Goal: Task Accomplishment & Management: Use online tool/utility

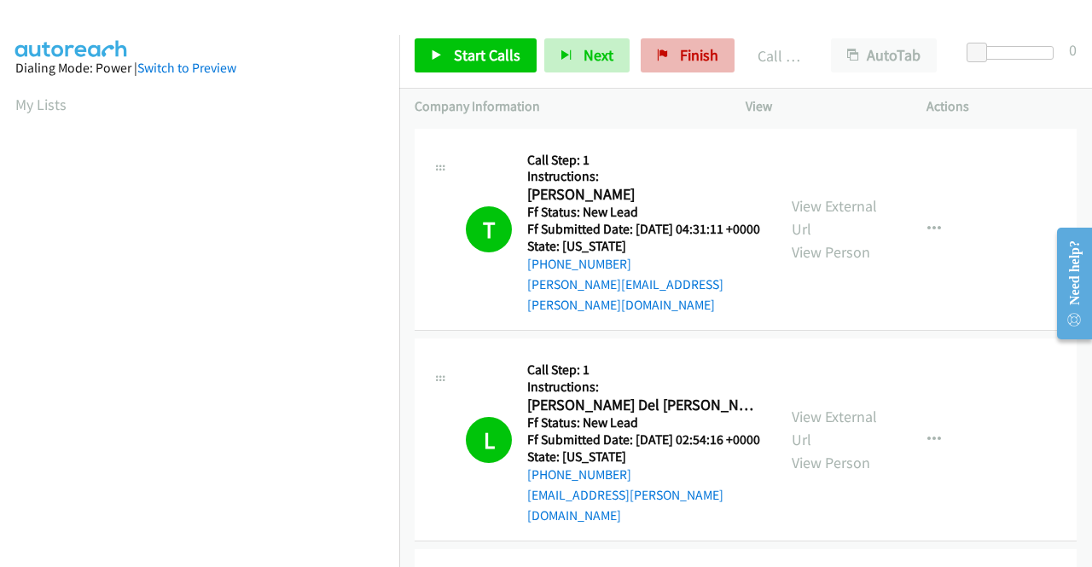
scroll to position [389, 0]
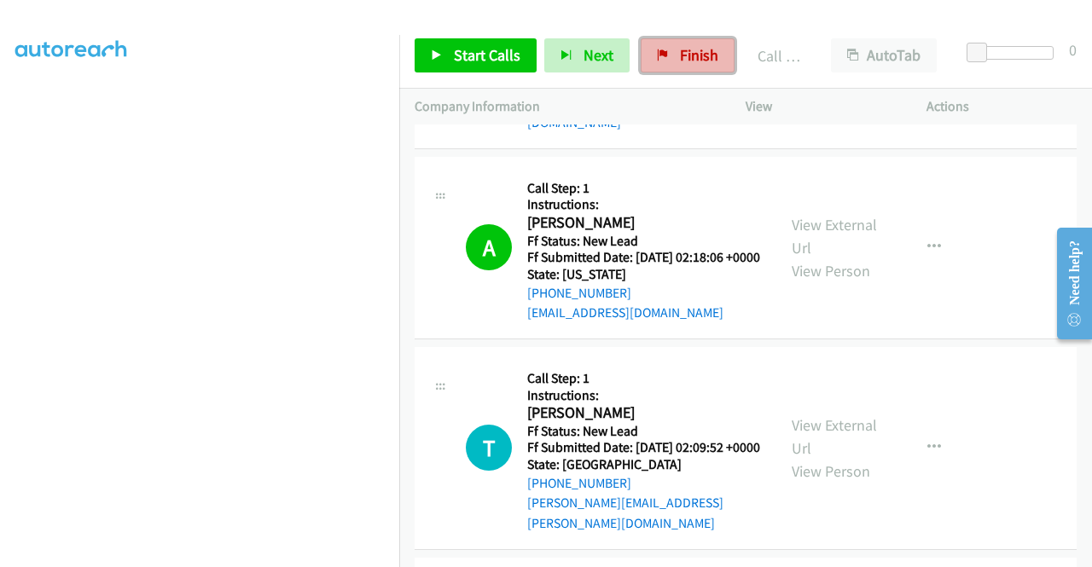
click at [680, 55] on span "Finish" at bounding box center [699, 55] width 38 height 20
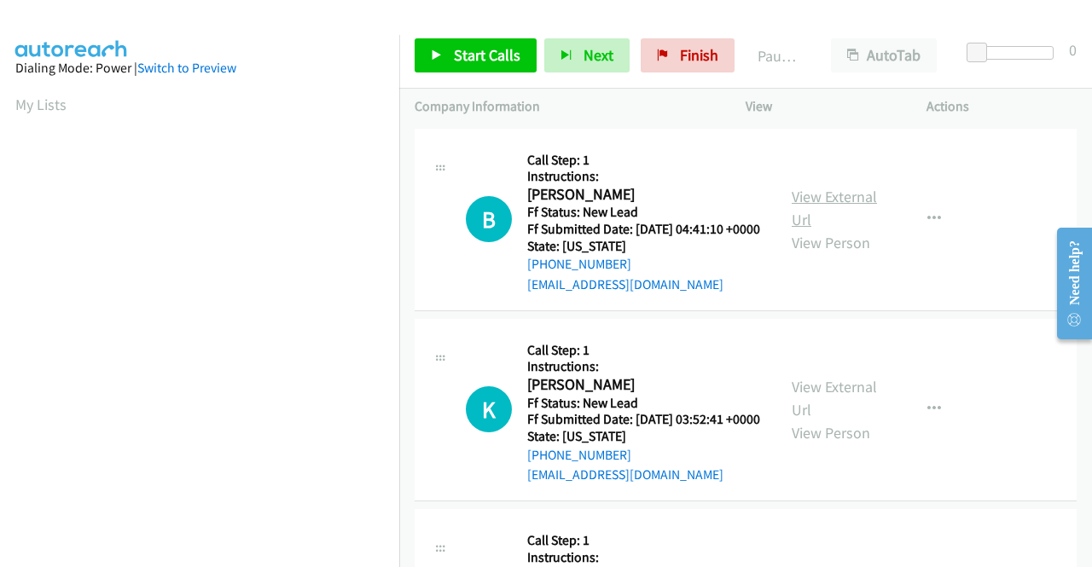
click at [836, 198] on link "View External Url" at bounding box center [834, 208] width 85 height 43
click at [851, 412] on link "View External Url" at bounding box center [834, 398] width 85 height 43
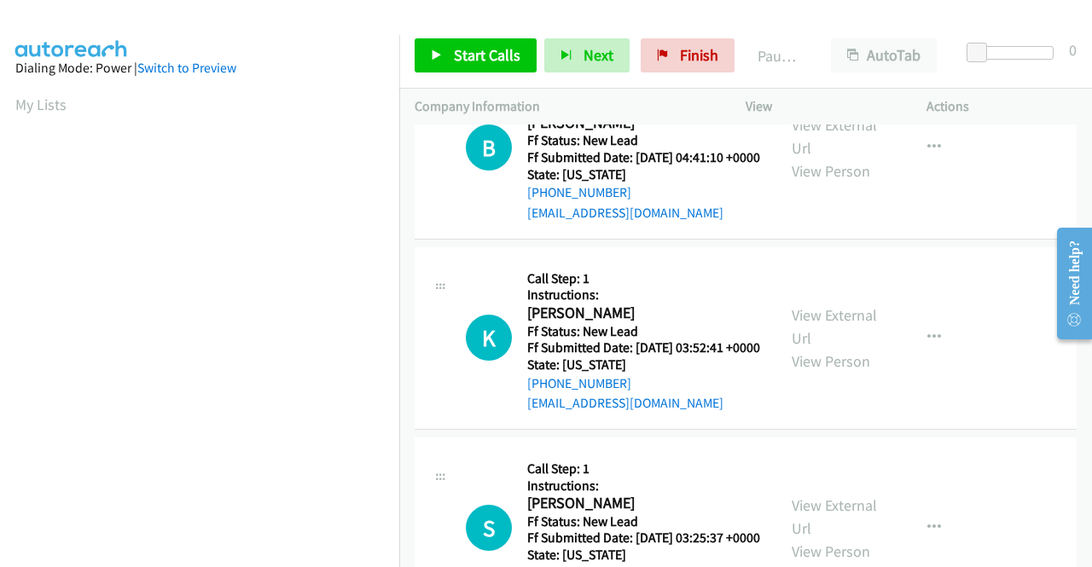
scroll to position [171, 0]
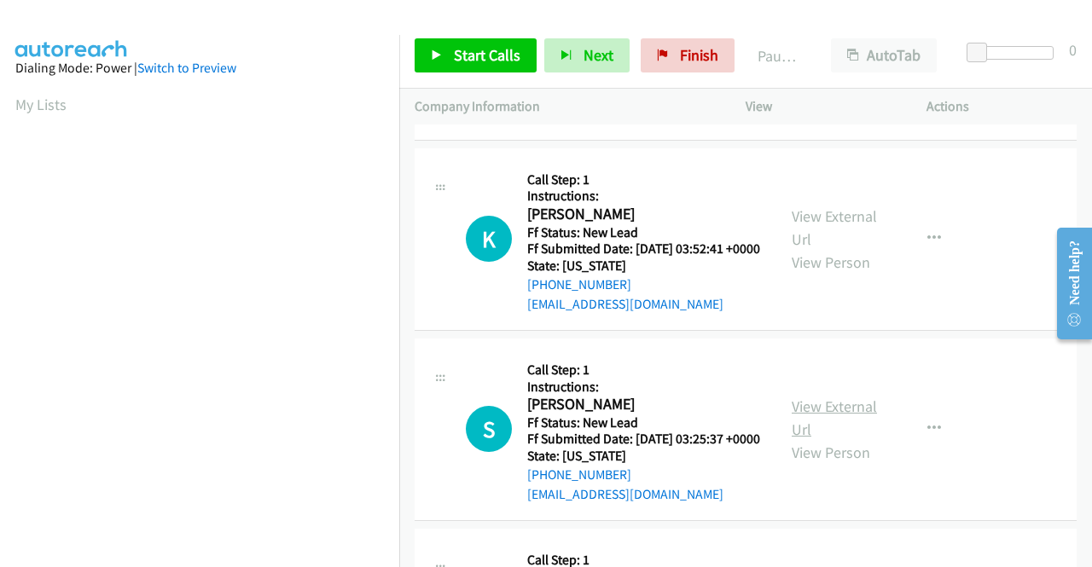
click at [842, 439] on link "View External Url" at bounding box center [834, 418] width 85 height 43
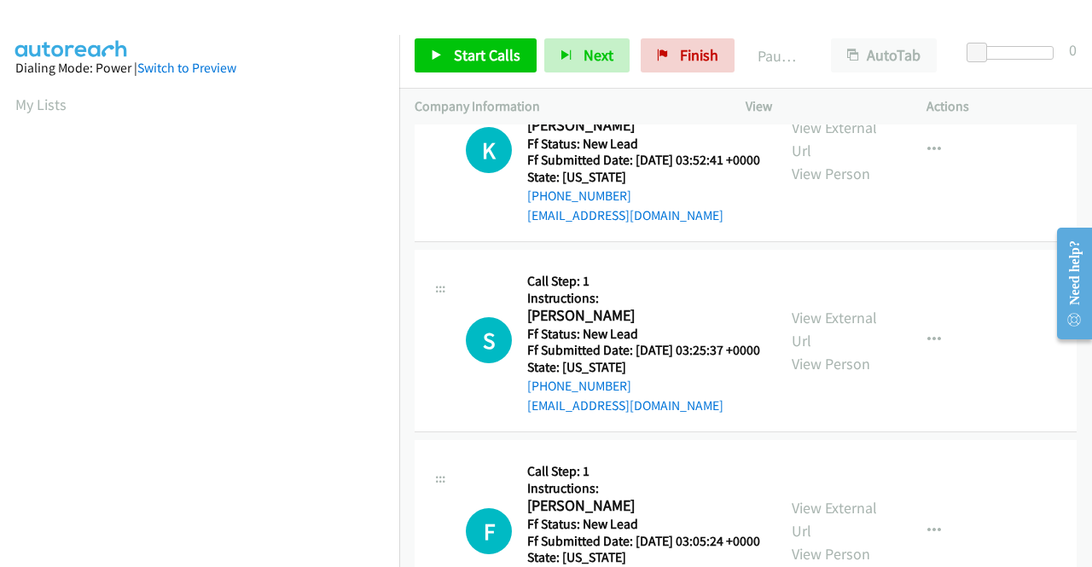
scroll to position [427, 0]
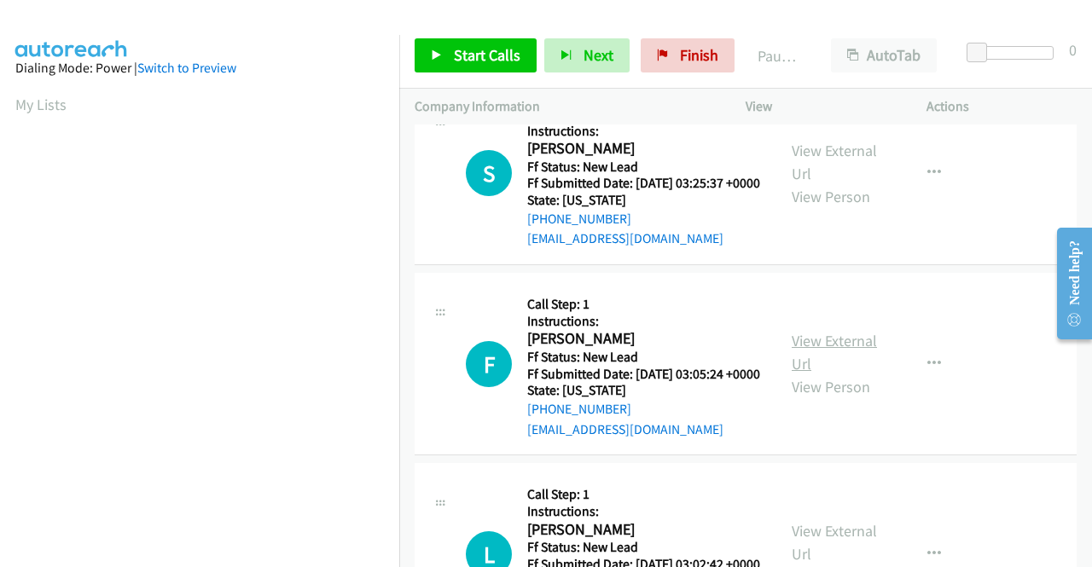
click at [805, 374] on link "View External Url" at bounding box center [834, 352] width 85 height 43
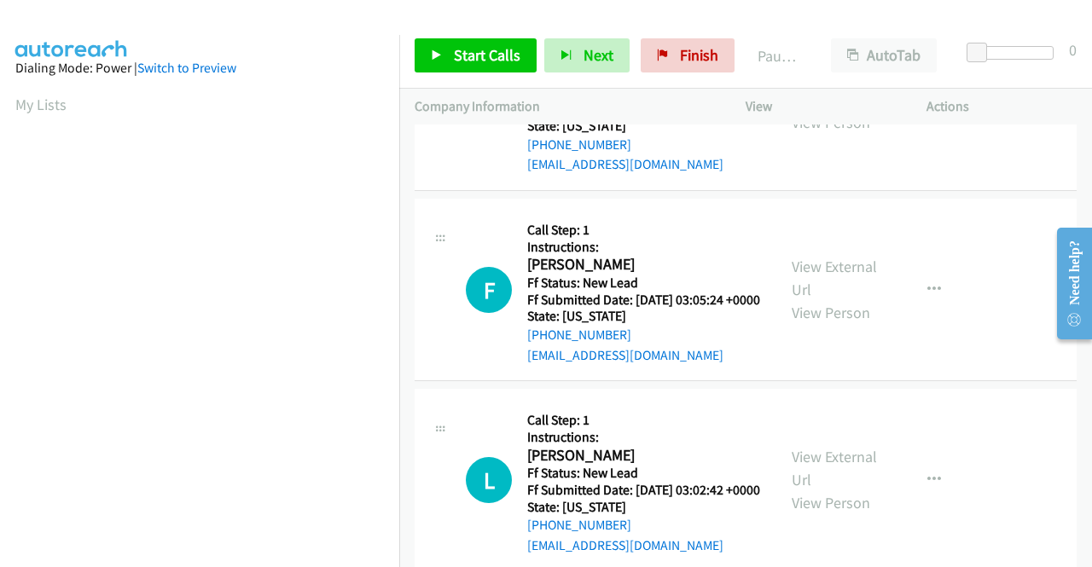
scroll to position [597, 0]
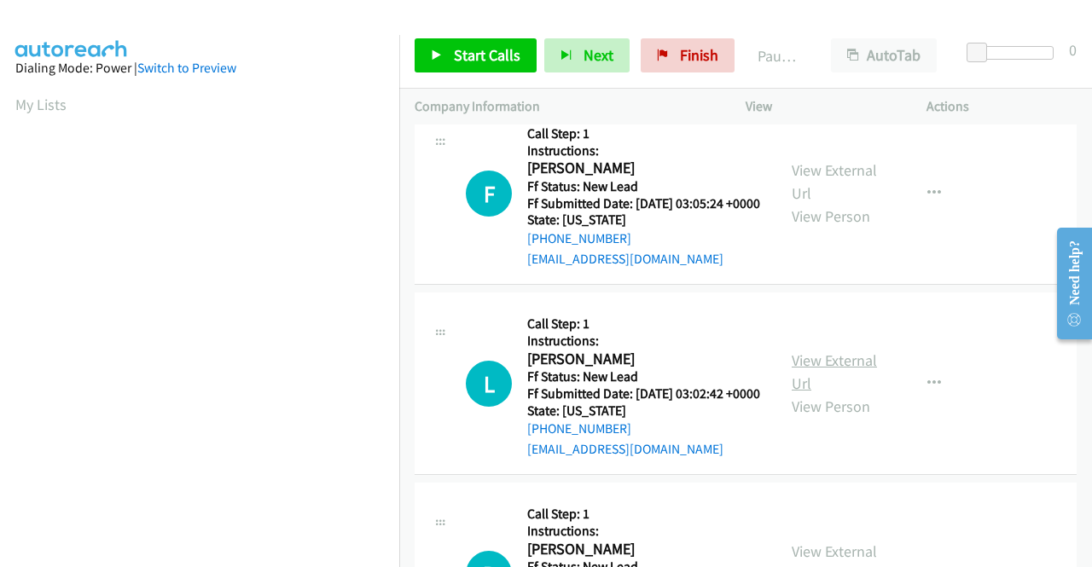
click at [850, 393] on link "View External Url" at bounding box center [834, 372] width 85 height 43
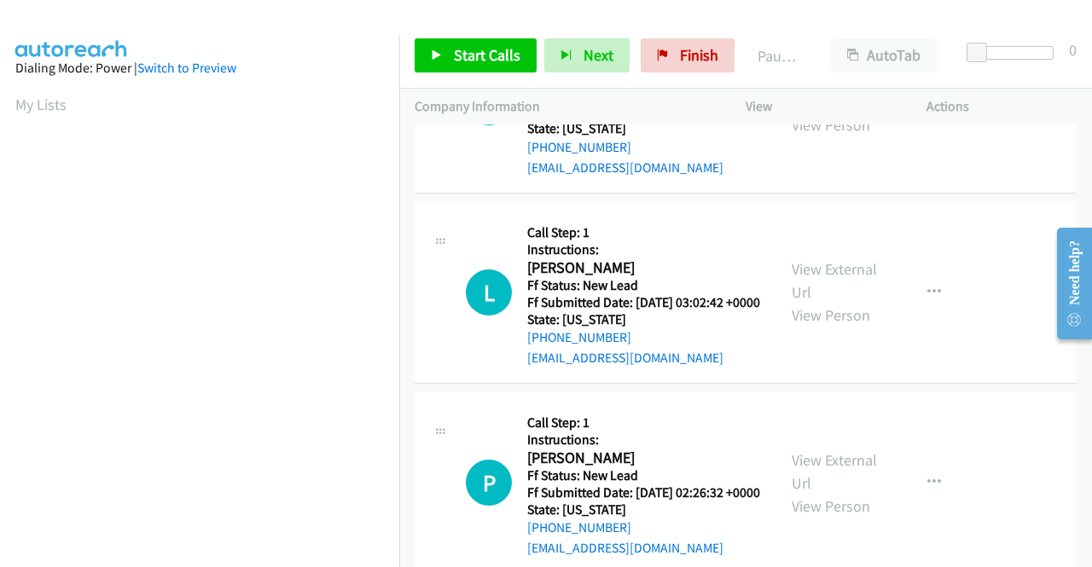
scroll to position [853, 0]
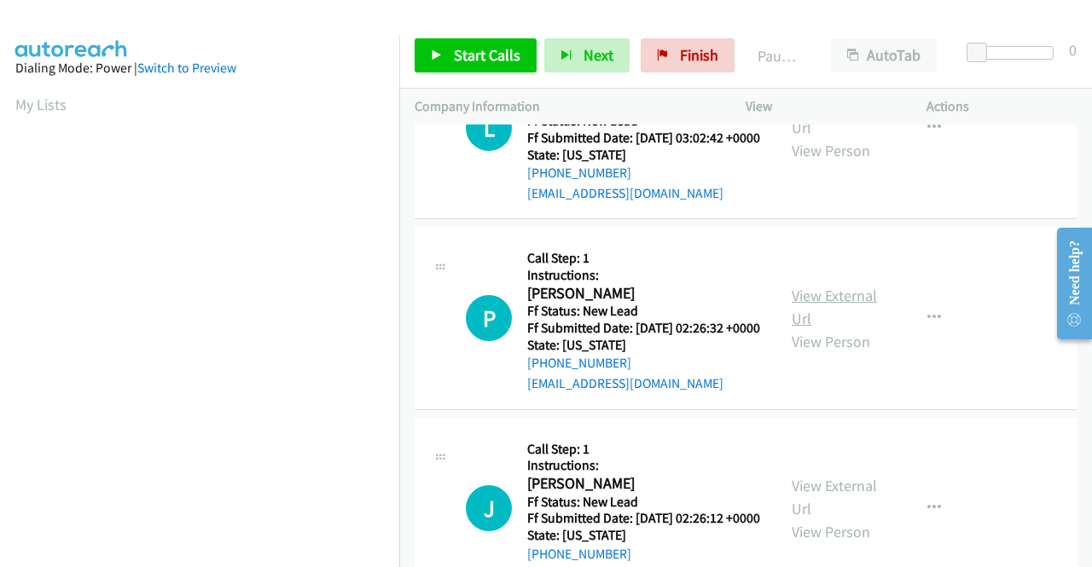
click at [805, 328] on link "View External Url" at bounding box center [834, 307] width 85 height 43
click at [512, 45] on span "Start Calls" at bounding box center [487, 55] width 67 height 20
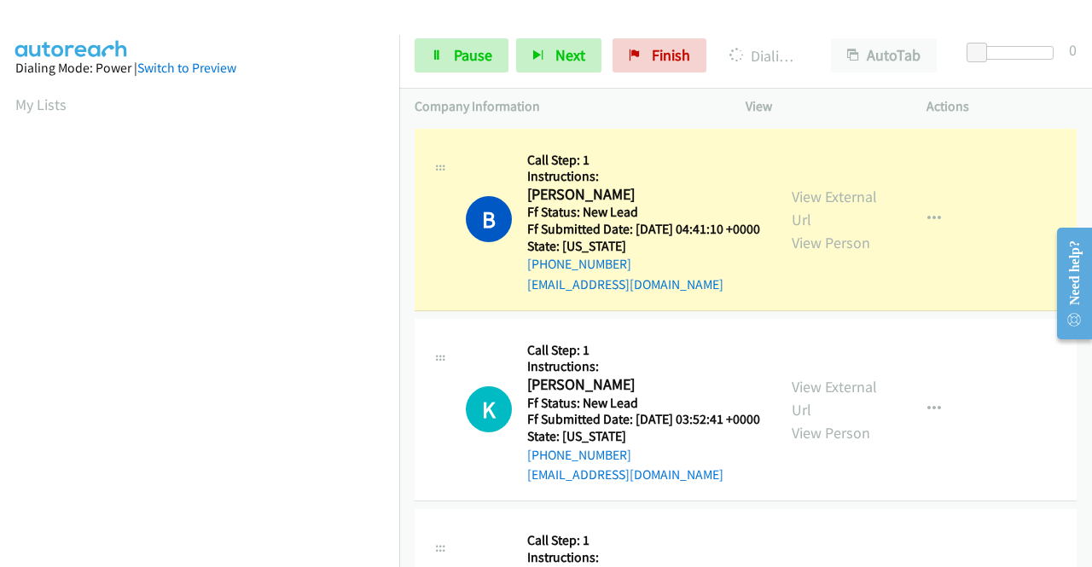
scroll to position [389, 0]
drag, startPoint x: 1031, startPoint y: 98, endPoint x: 1008, endPoint y: 102, distance: 23.3
click at [1031, 98] on p "Actions" at bounding box center [1002, 106] width 150 height 20
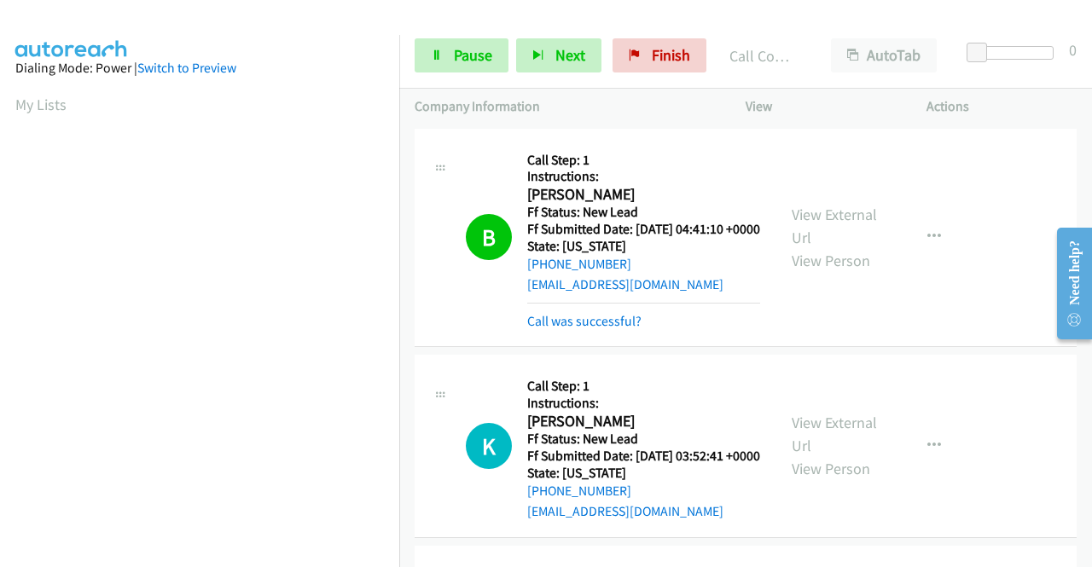
click at [631, 329] on link "Call was successful?" at bounding box center [584, 321] width 114 height 16
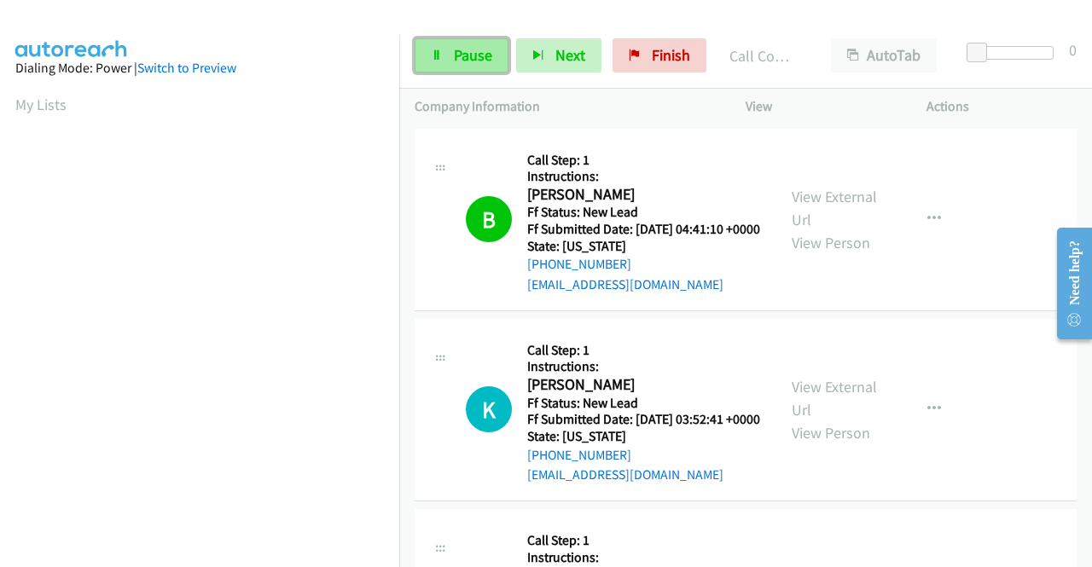
click at [457, 57] on span "Pause" at bounding box center [473, 55] width 38 height 20
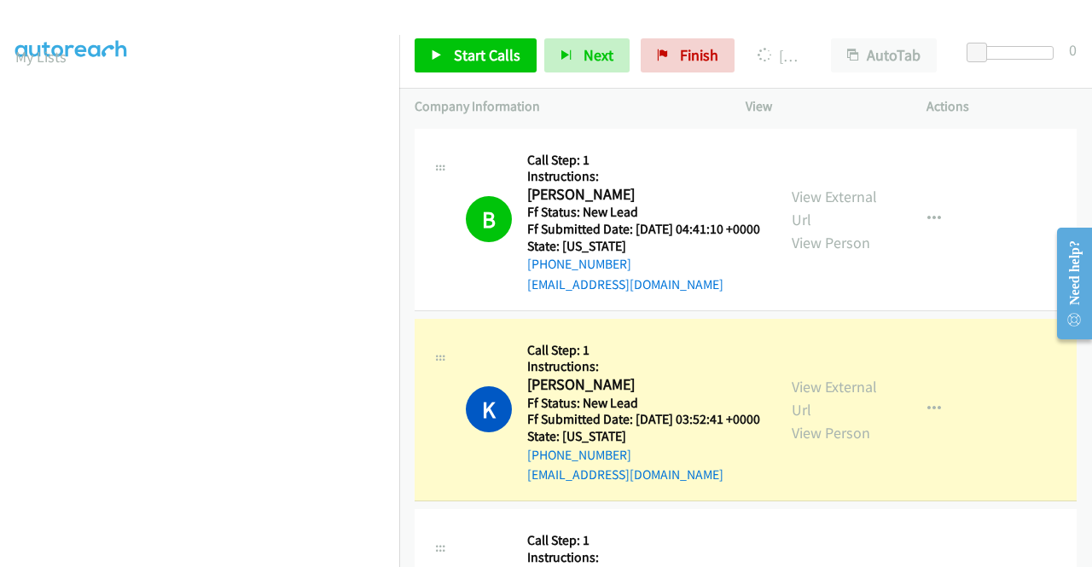
scroll to position [389, 0]
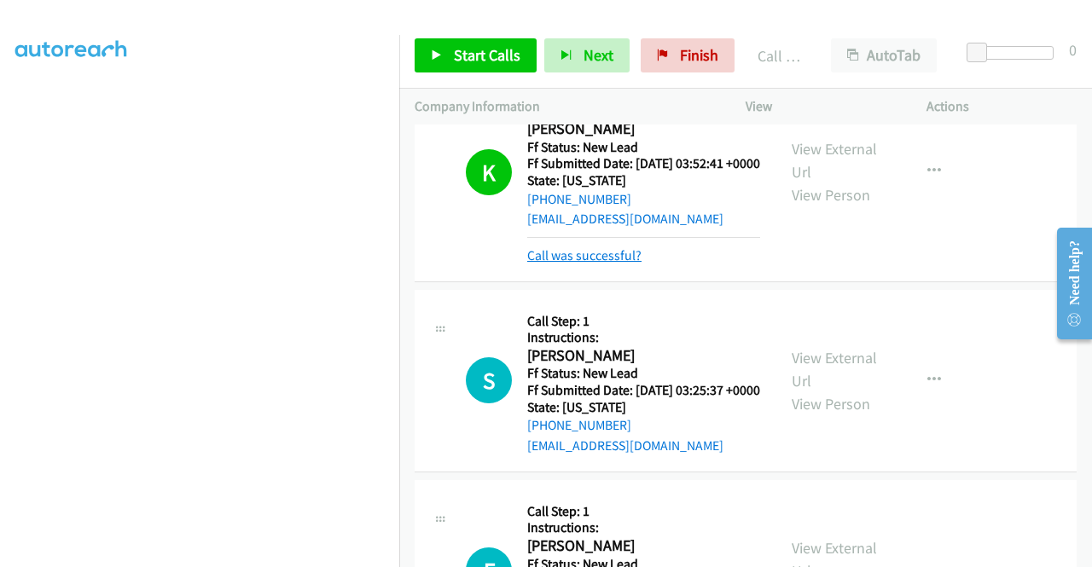
click at [604, 264] on link "Call was successful?" at bounding box center [584, 255] width 114 height 16
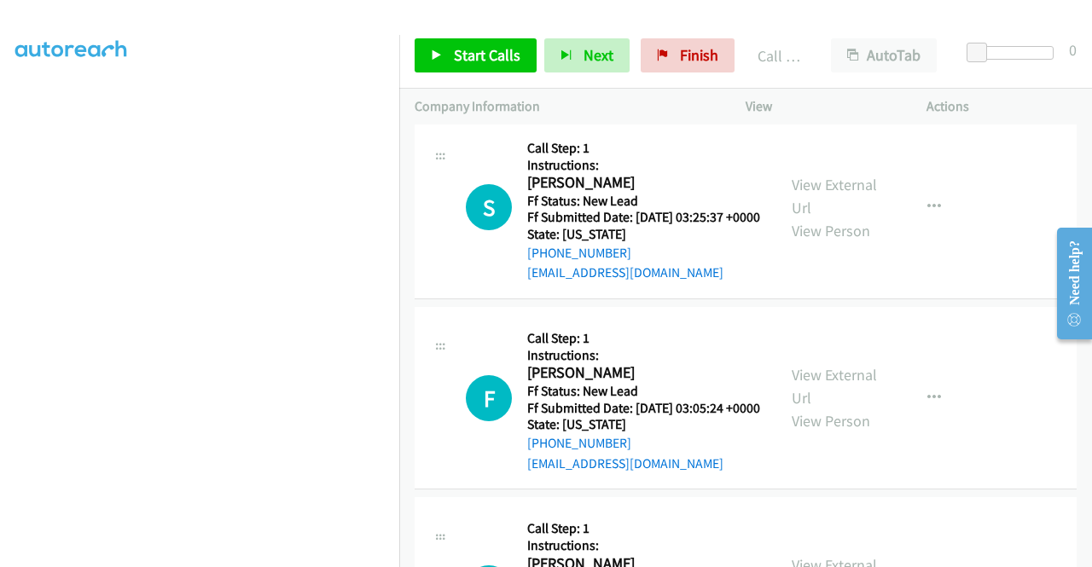
scroll to position [409, 0]
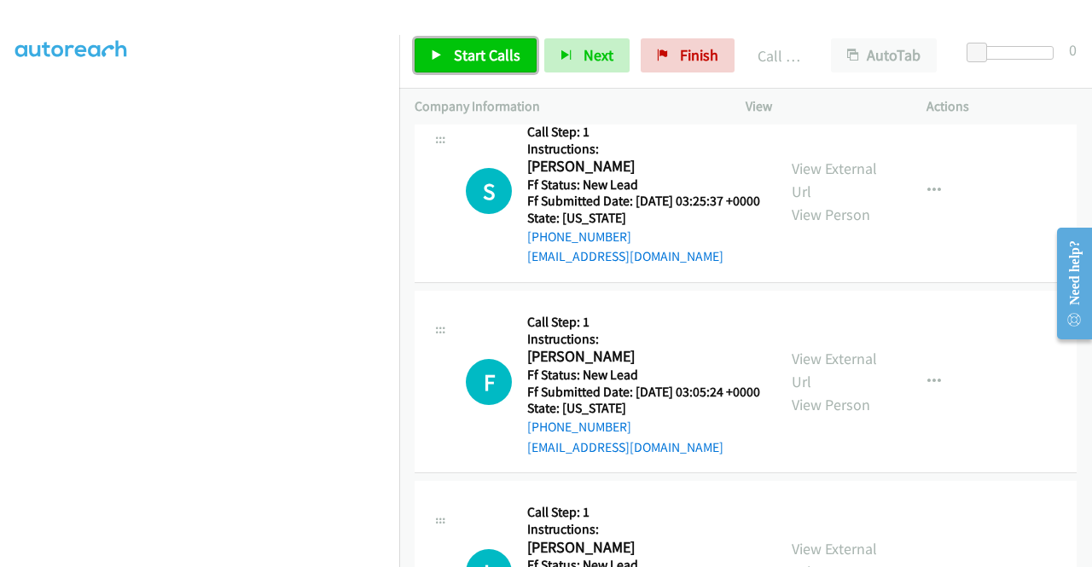
click at [483, 61] on span "Start Calls" at bounding box center [487, 55] width 67 height 20
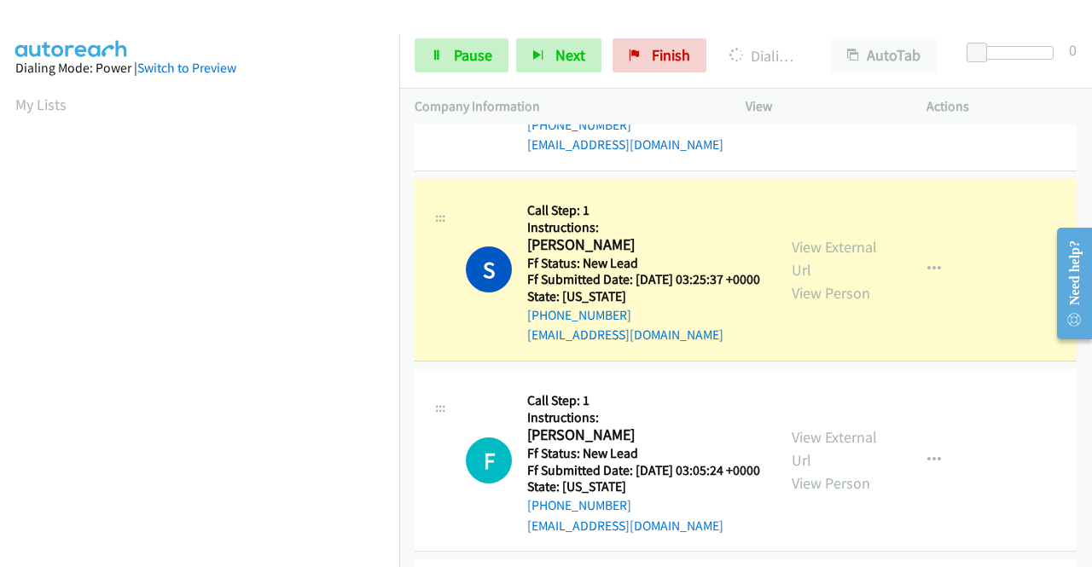
scroll to position [323, 0]
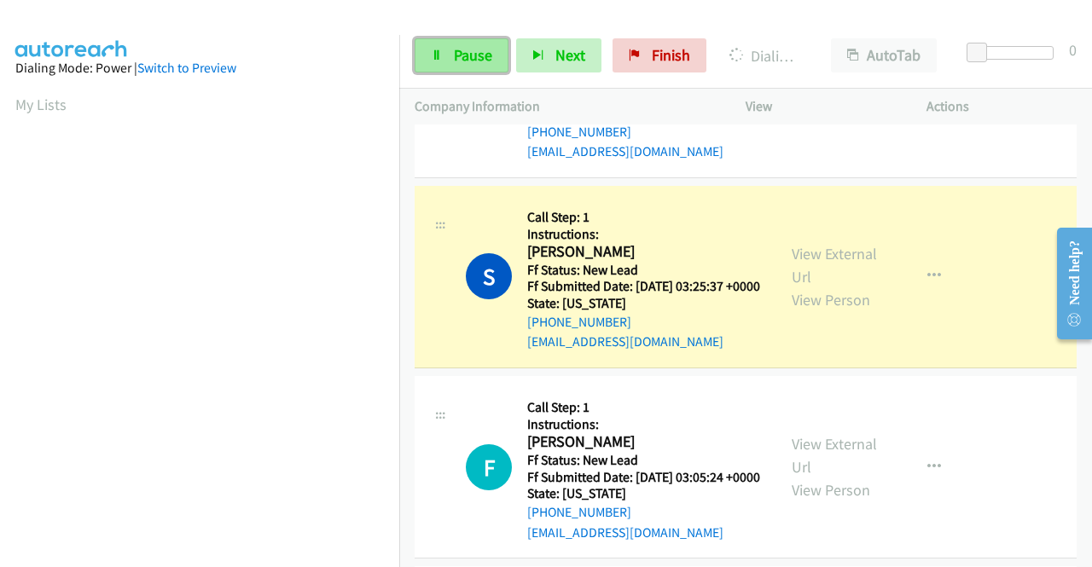
click at [466, 41] on link "Pause" at bounding box center [462, 55] width 94 height 34
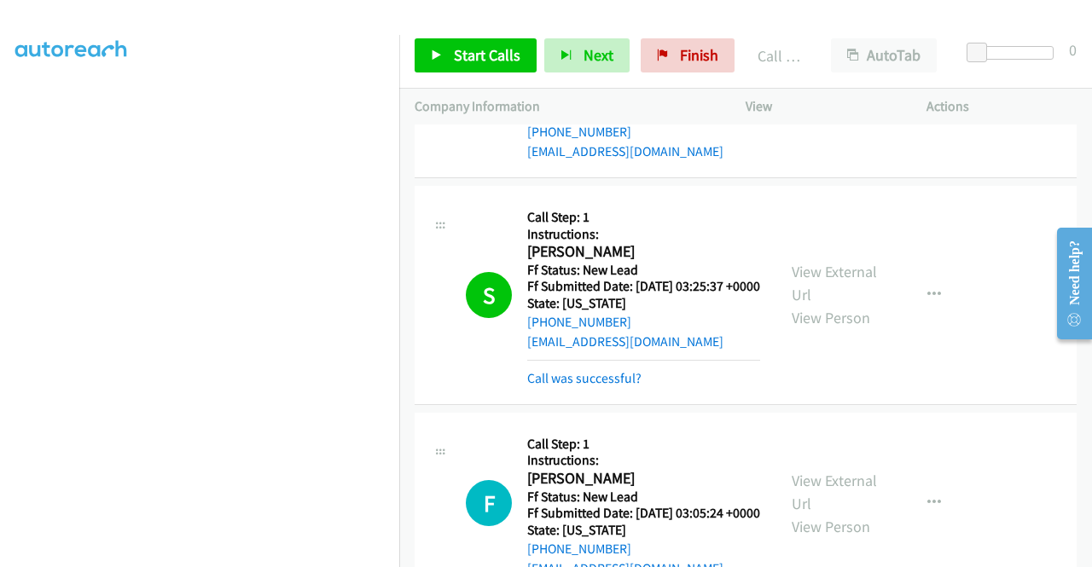
scroll to position [409, 0]
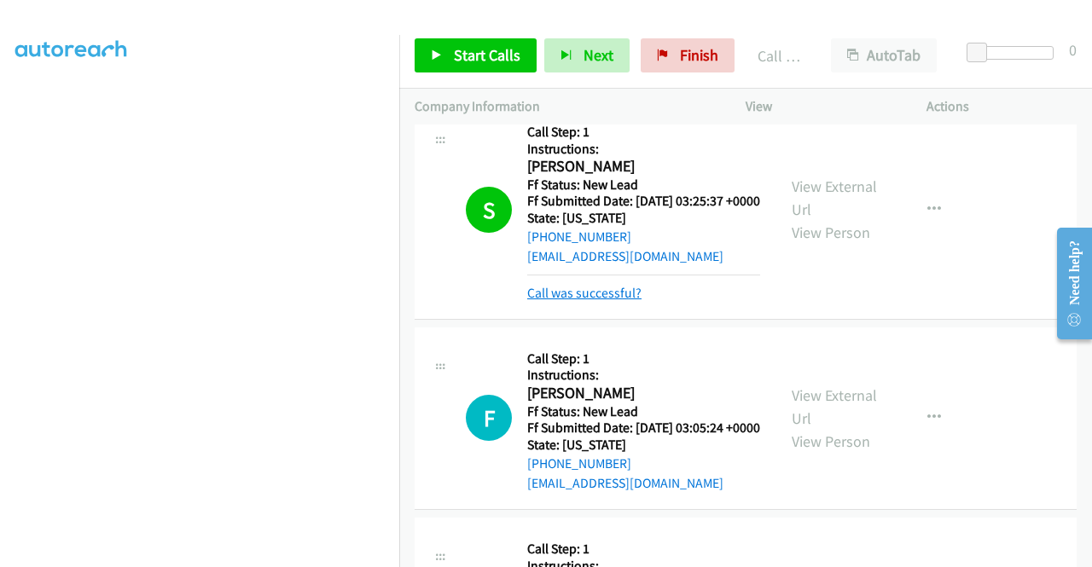
click at [591, 301] on link "Call was successful?" at bounding box center [584, 293] width 114 height 16
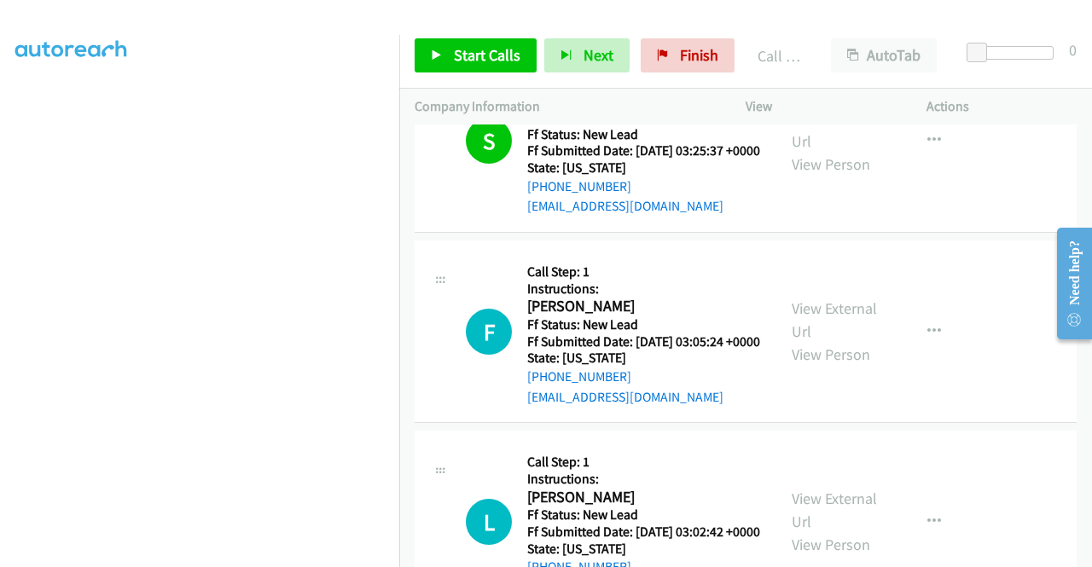
scroll to position [494, 0]
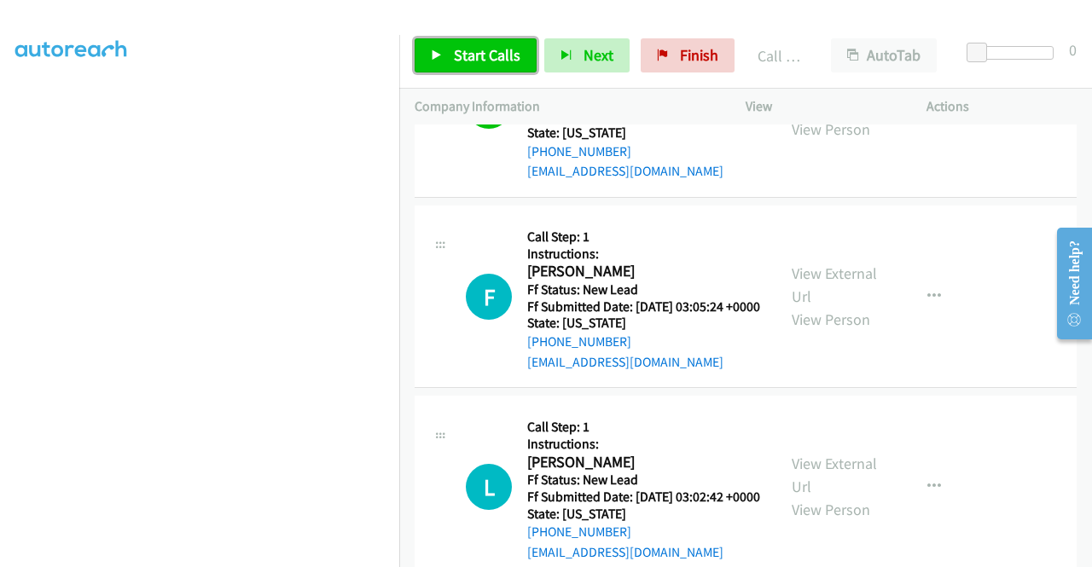
click at [475, 46] on span "Start Calls" at bounding box center [487, 55] width 67 height 20
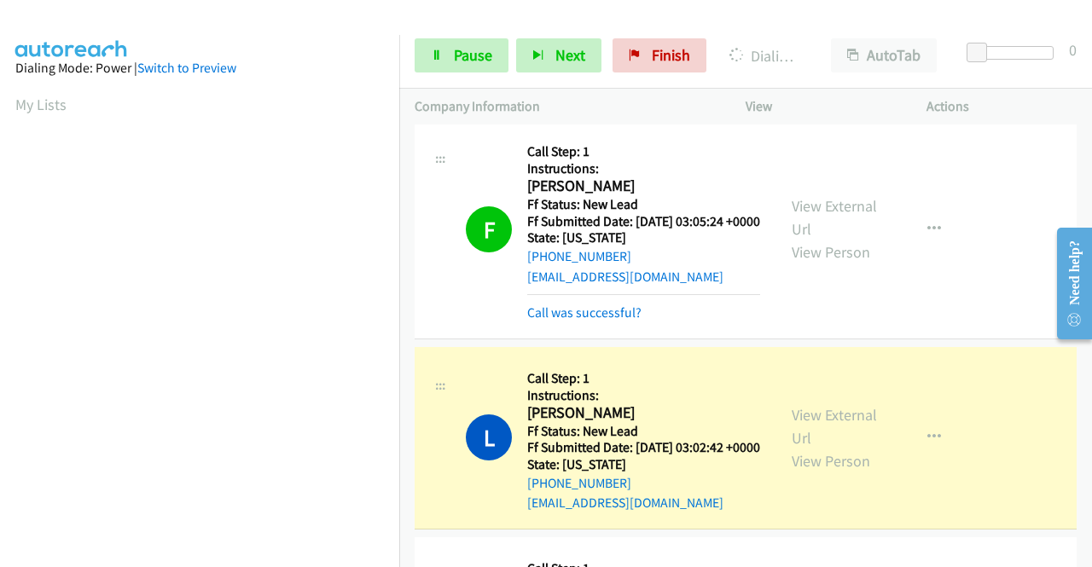
scroll to position [389, 0]
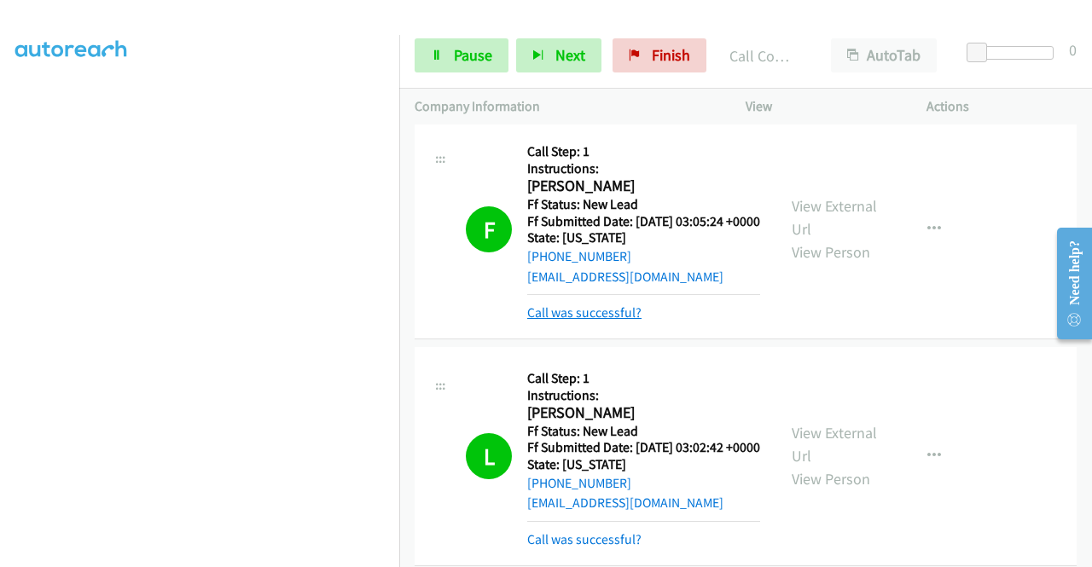
click at [603, 321] on link "Call was successful?" at bounding box center [584, 313] width 114 height 16
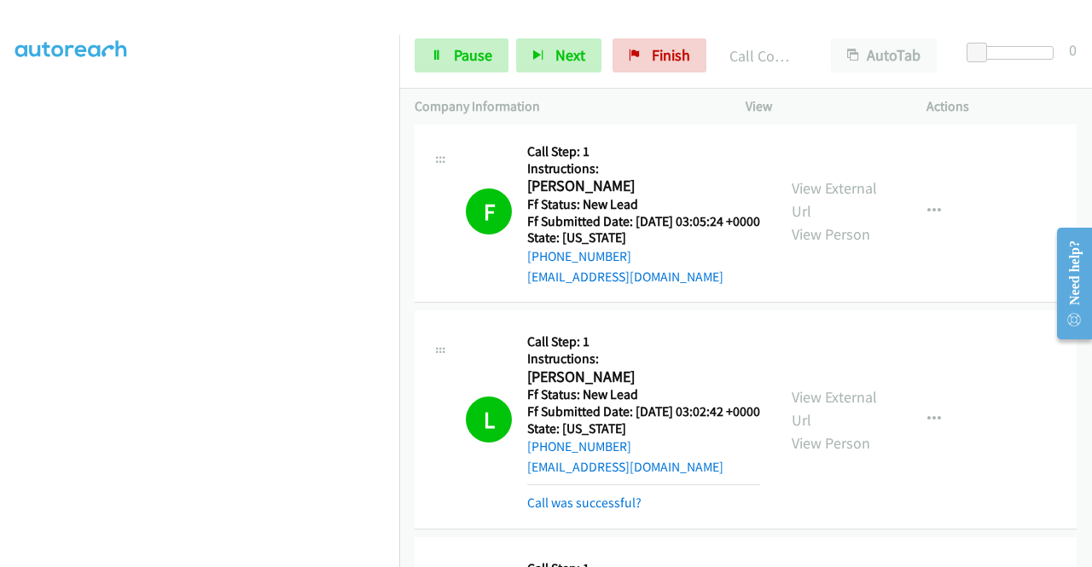
scroll to position [835, 0]
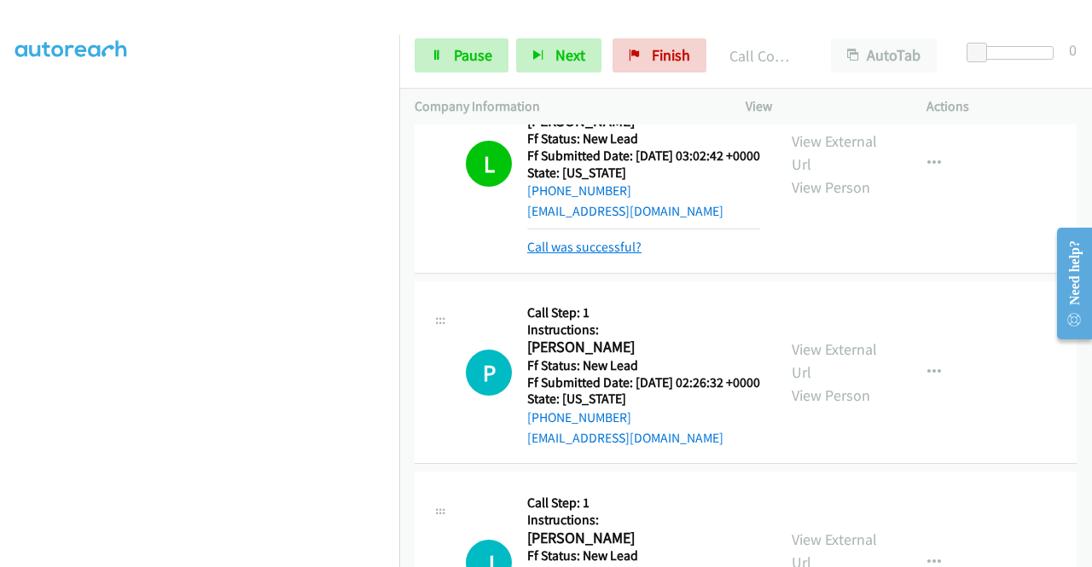
click at [619, 255] on link "Call was successful?" at bounding box center [584, 247] width 114 height 16
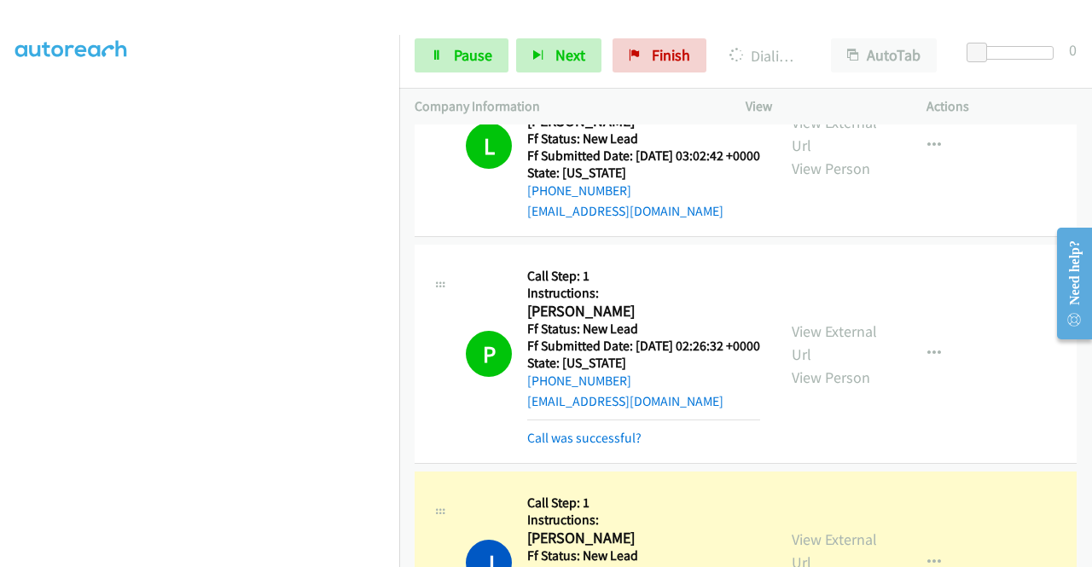
scroll to position [1006, 0]
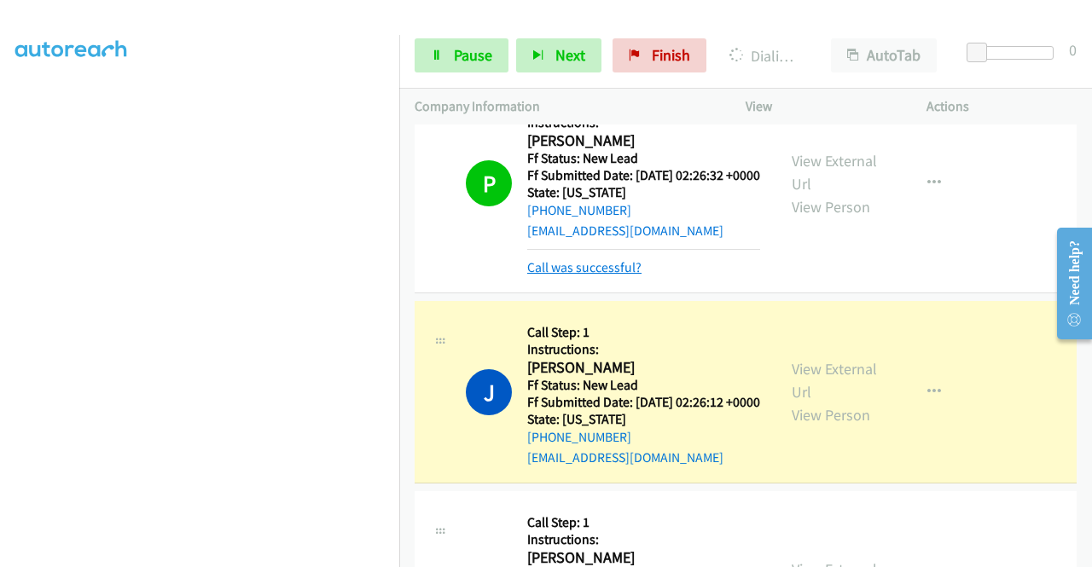
click at [589, 276] on link "Call was successful?" at bounding box center [584, 267] width 114 height 16
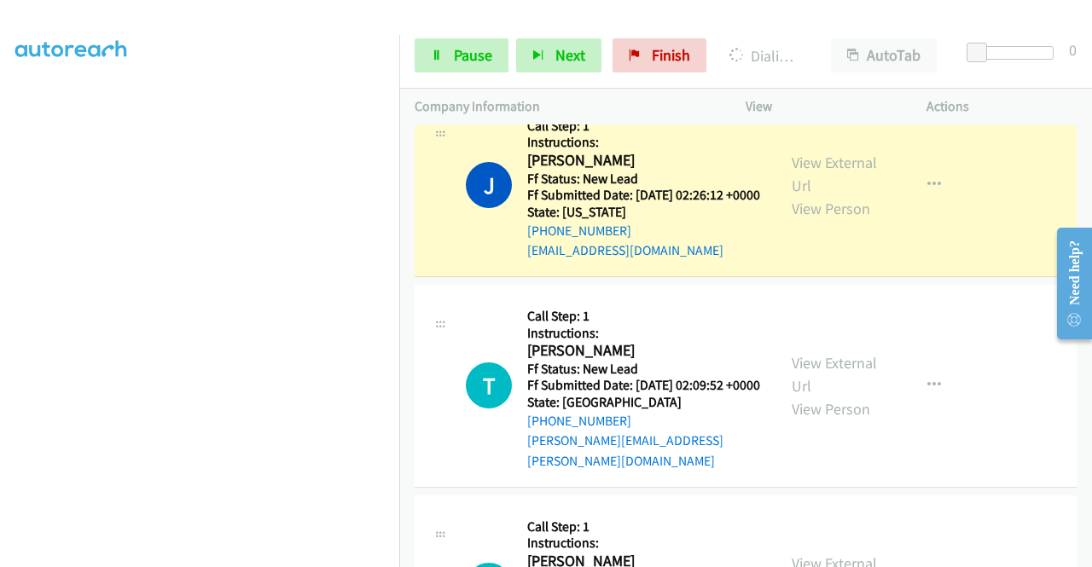
scroll to position [0, 0]
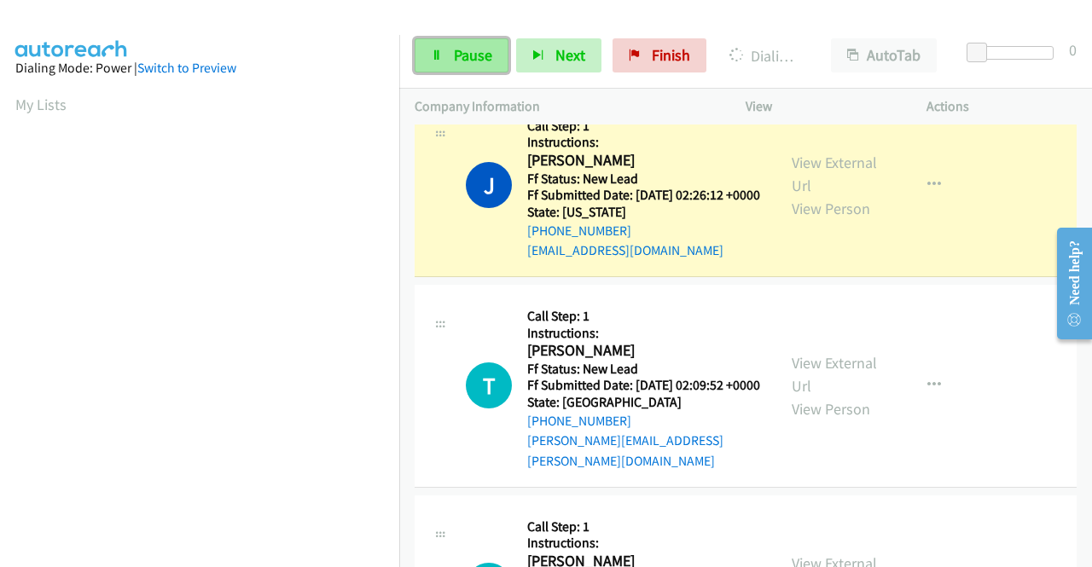
click at [473, 50] on span "Pause" at bounding box center [473, 55] width 38 height 20
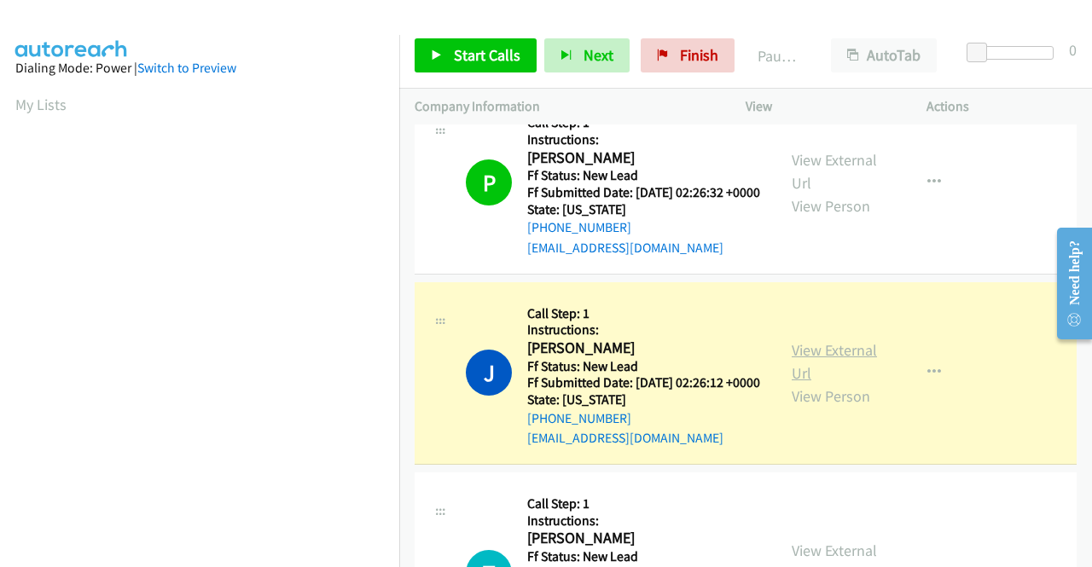
scroll to position [1091, 0]
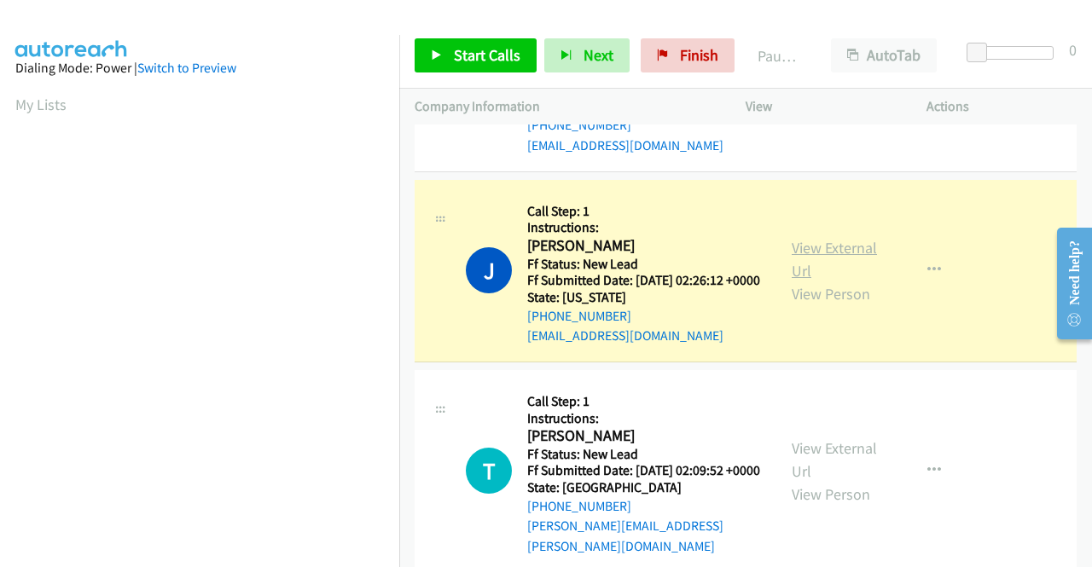
click at [845, 281] on link "View External Url" at bounding box center [834, 259] width 85 height 43
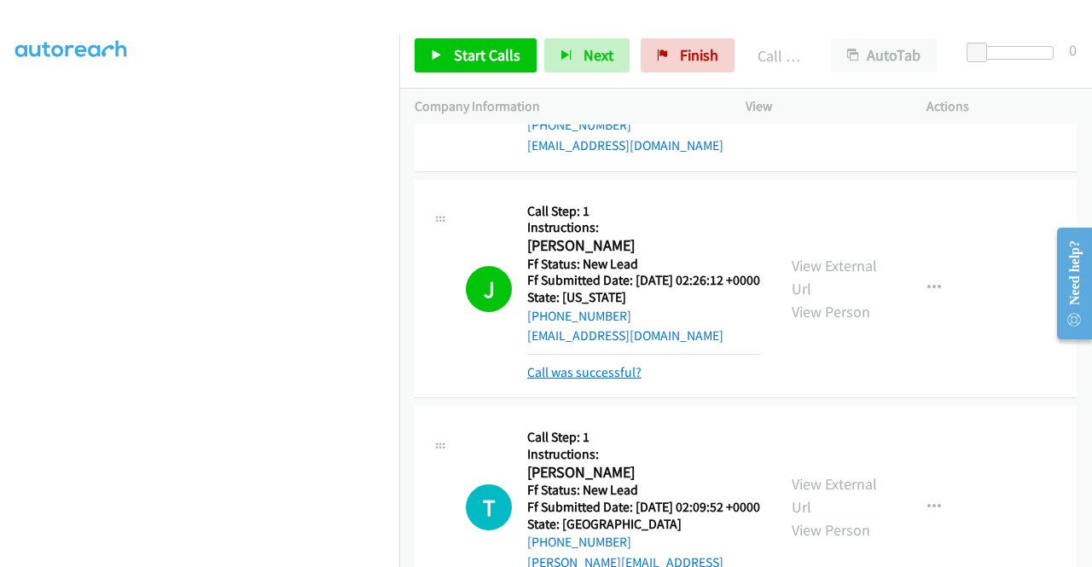
click at [631, 381] on link "Call was successful?" at bounding box center [584, 372] width 114 height 16
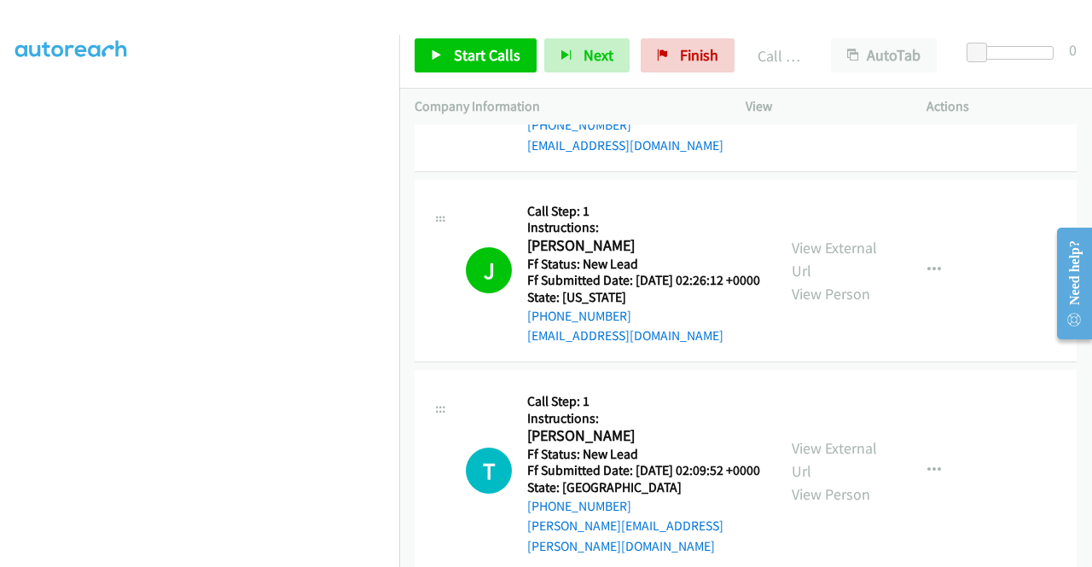
scroll to position [1347, 0]
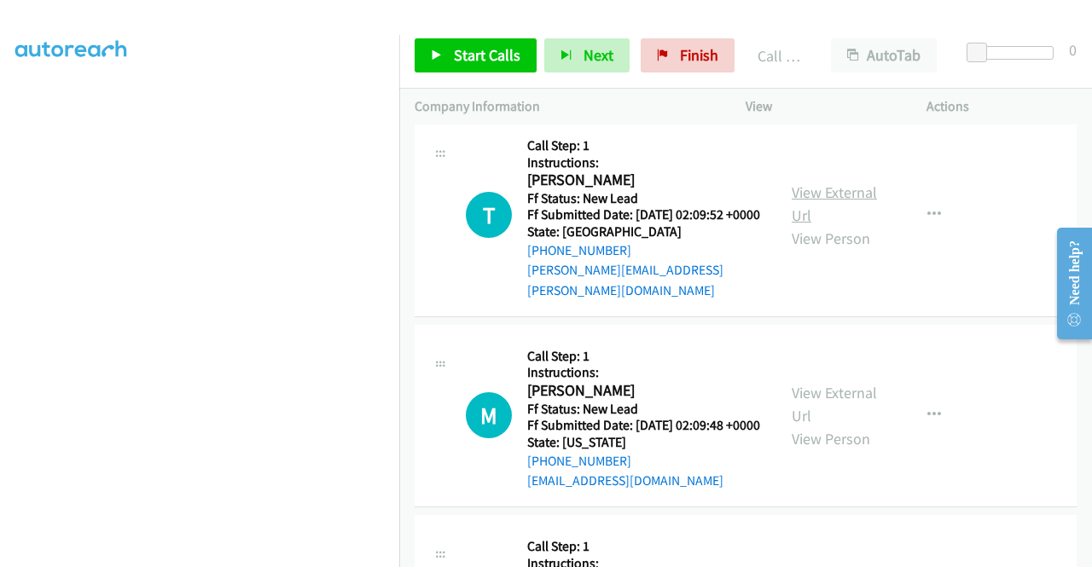
click at [824, 225] on link "View External Url" at bounding box center [834, 204] width 85 height 43
click at [857, 426] on link "View External Url" at bounding box center [834, 404] width 85 height 43
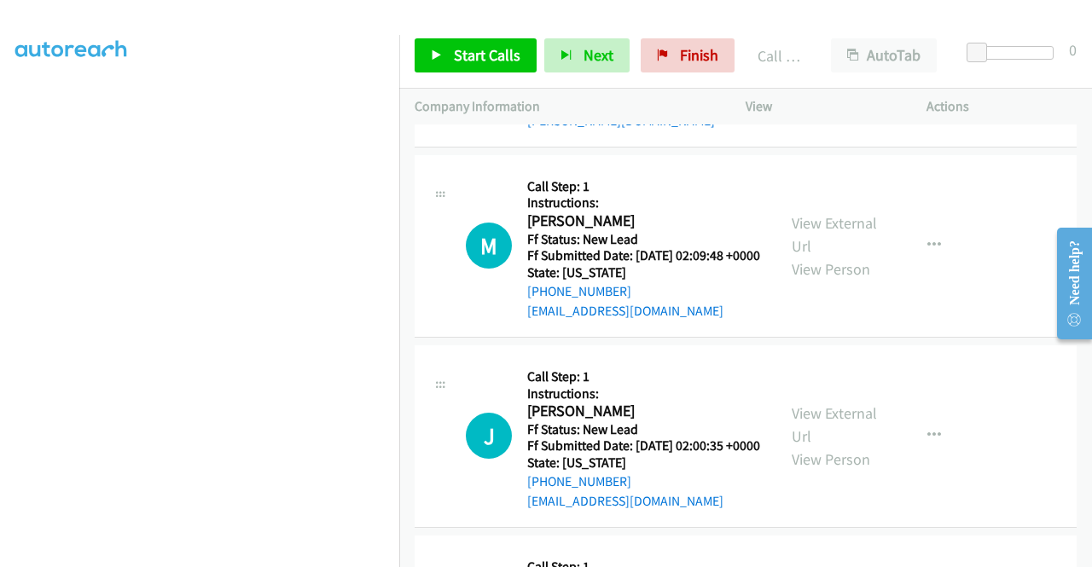
scroll to position [1518, 0]
click at [848, 445] on link "View External Url" at bounding box center [834, 424] width 85 height 43
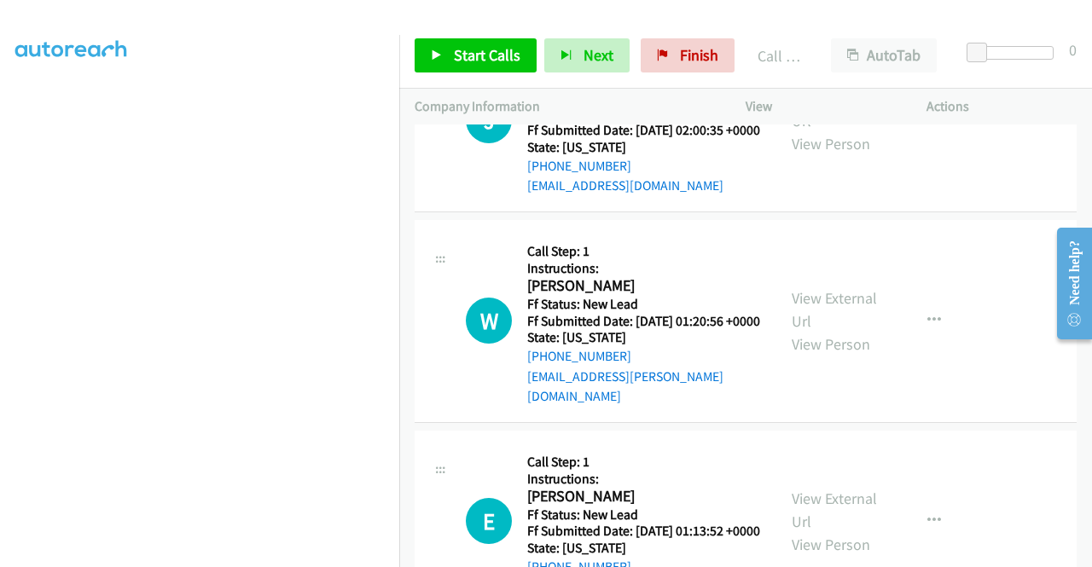
scroll to position [1859, 0]
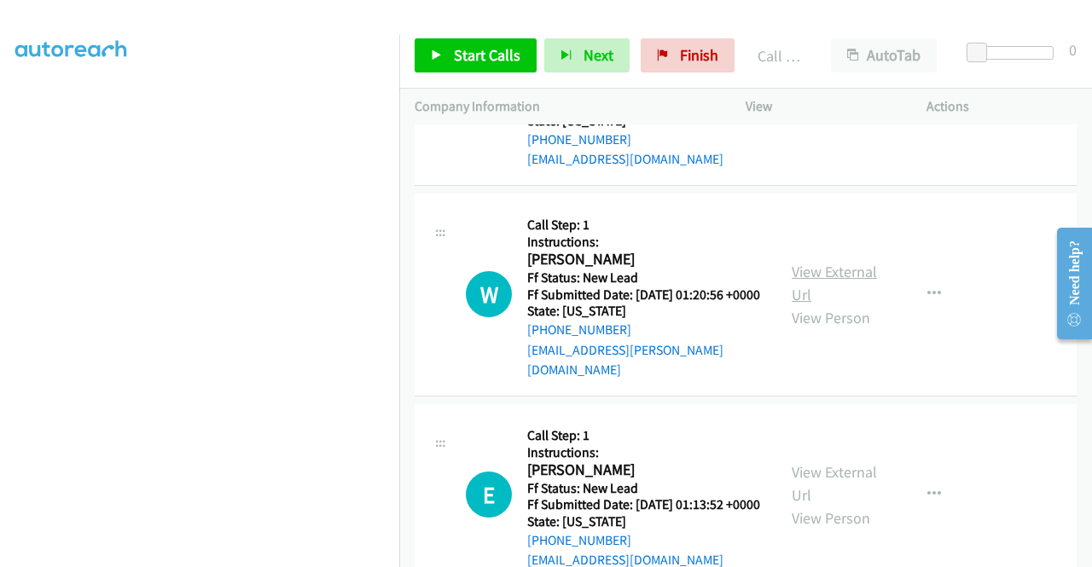
click at [857, 305] on link "View External Url" at bounding box center [834, 283] width 85 height 43
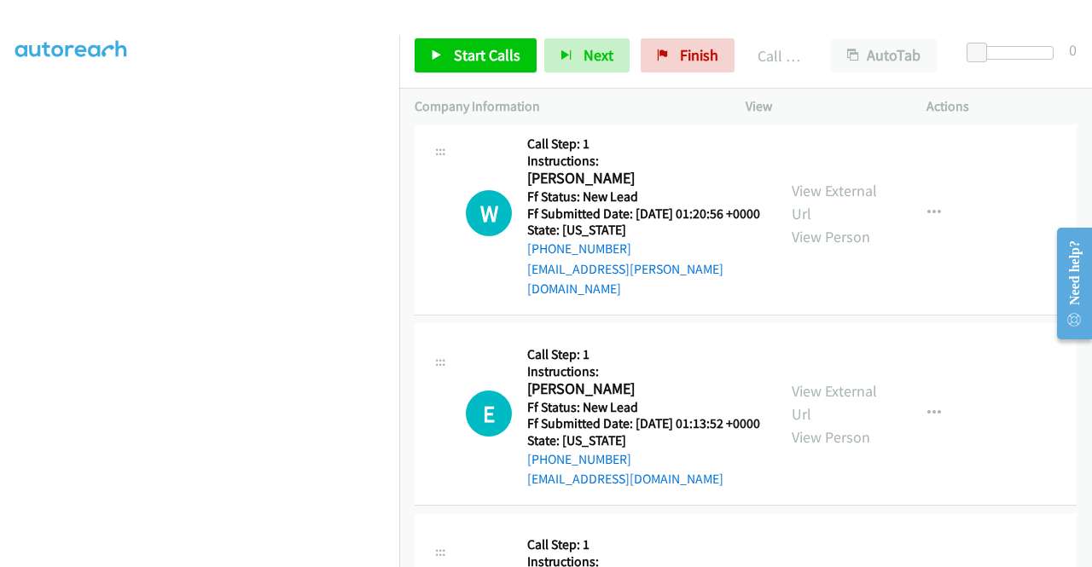
scroll to position [2200, 0]
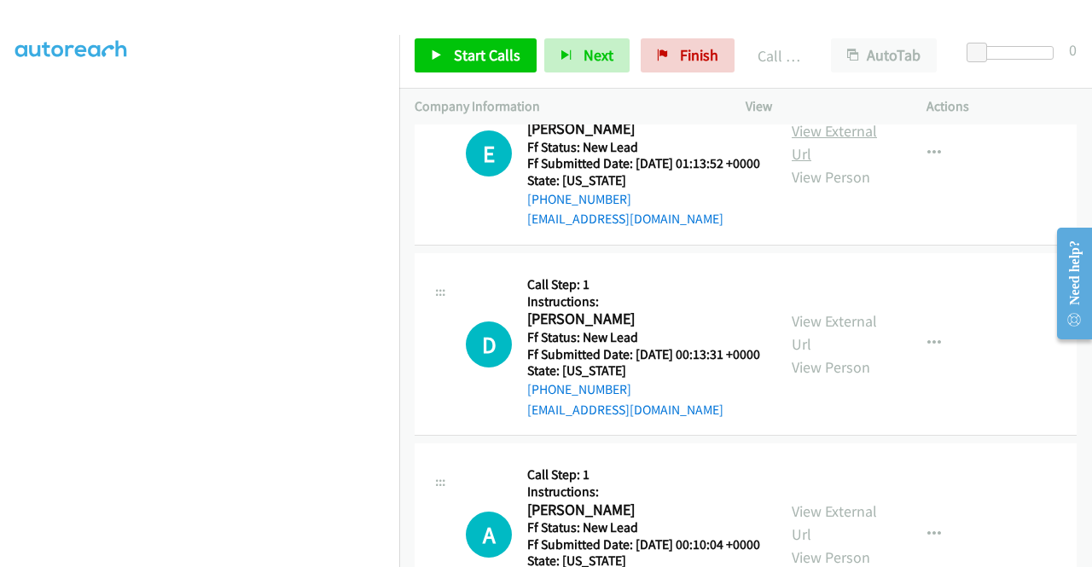
click at [816, 164] on link "View External Url" at bounding box center [834, 142] width 85 height 43
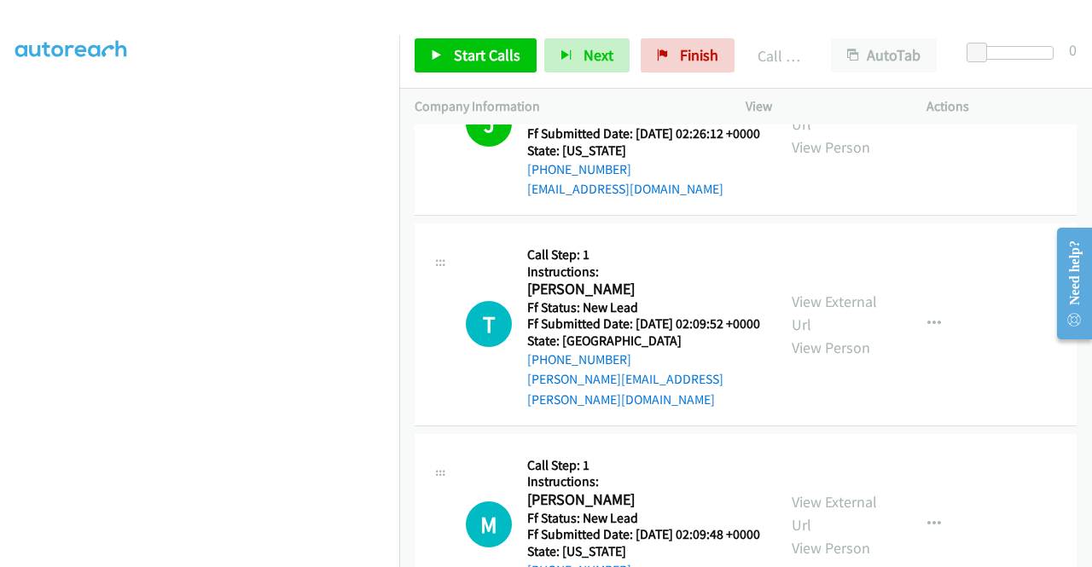
scroll to position [1262, 0]
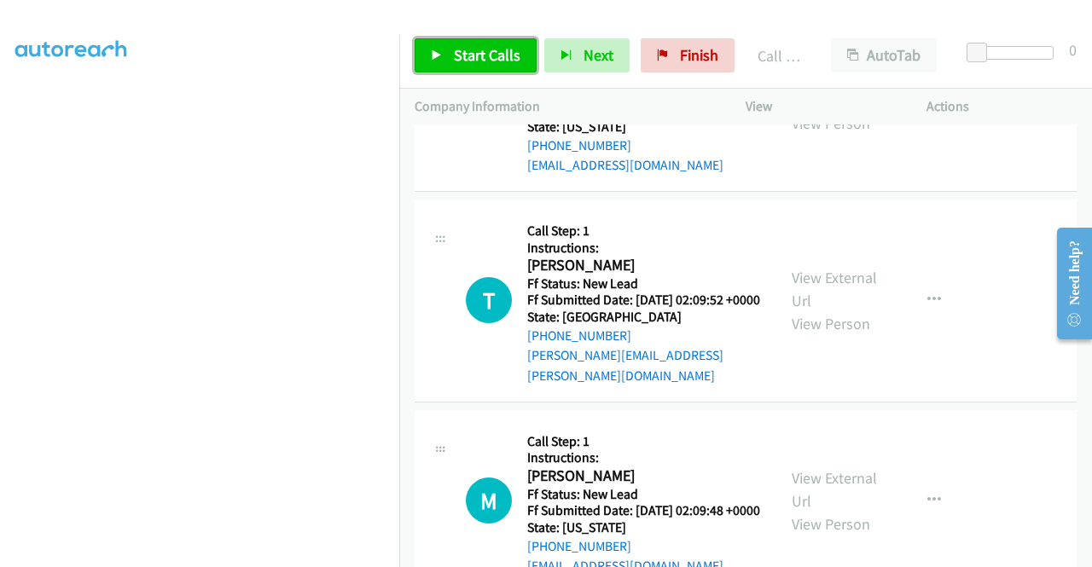
click at [483, 64] on span "Start Calls" at bounding box center [487, 55] width 67 height 20
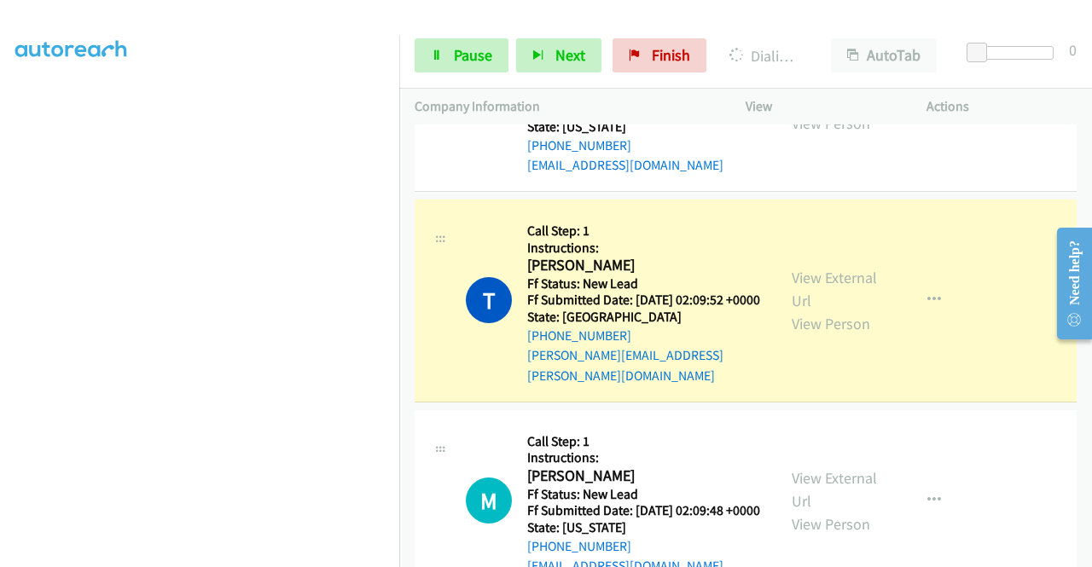
scroll to position [133, 0]
click at [469, 52] on span "Pause" at bounding box center [473, 55] width 38 height 20
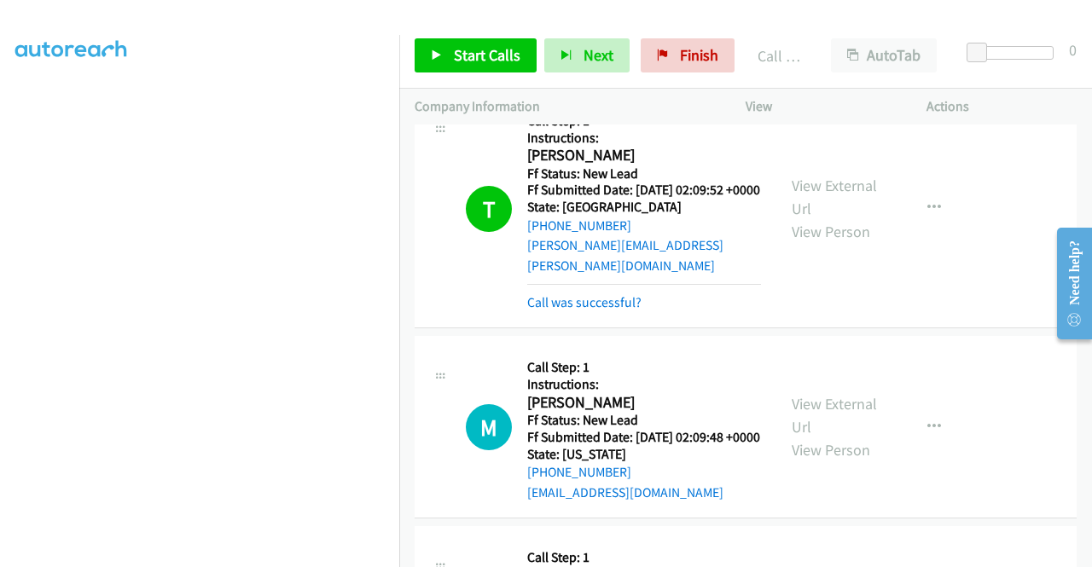
scroll to position [1432, 0]
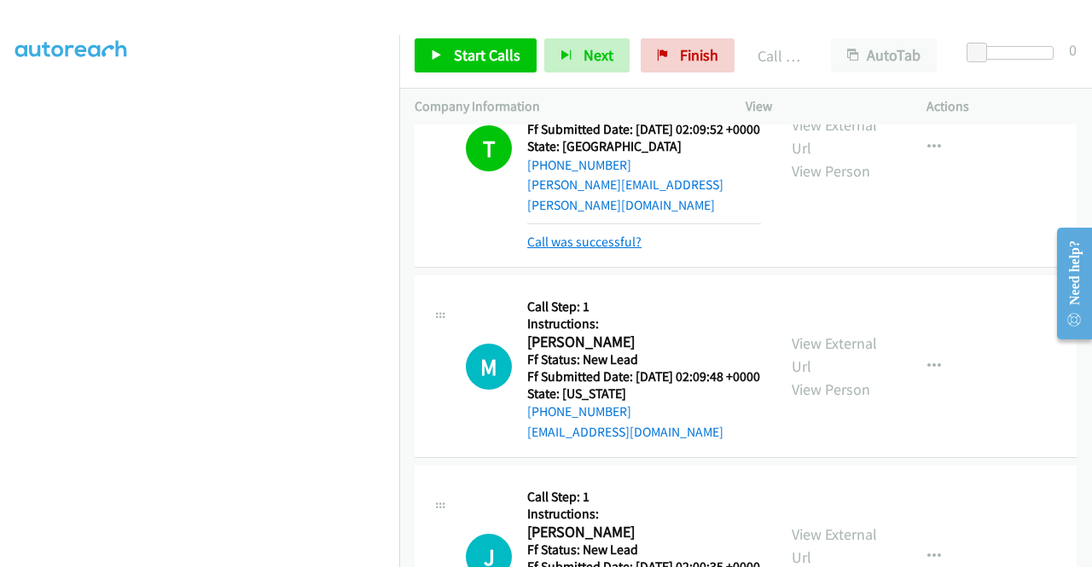
click at [619, 250] on link "Call was successful?" at bounding box center [584, 242] width 114 height 16
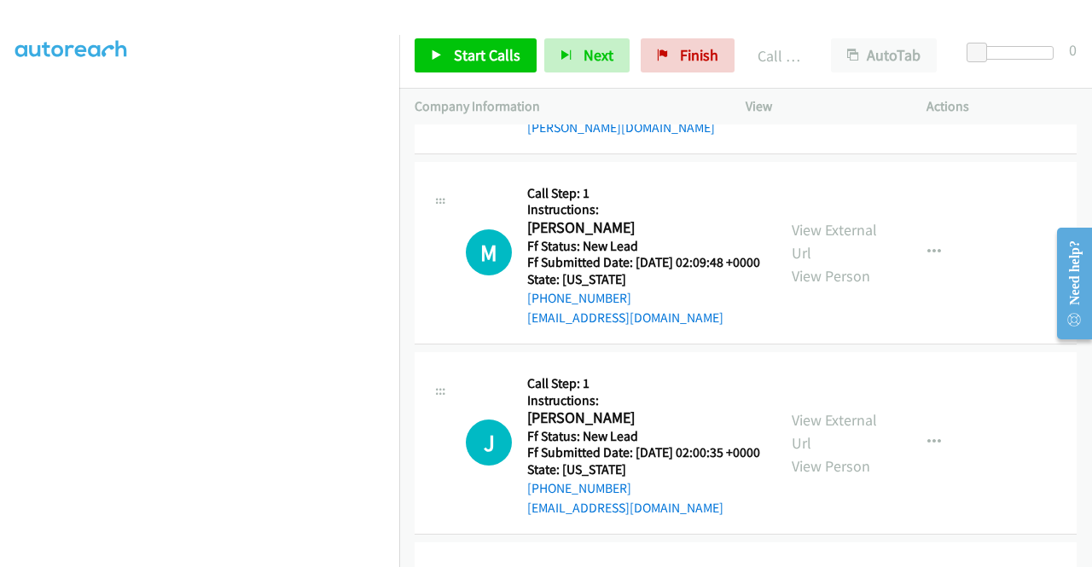
scroll to position [1603, 0]
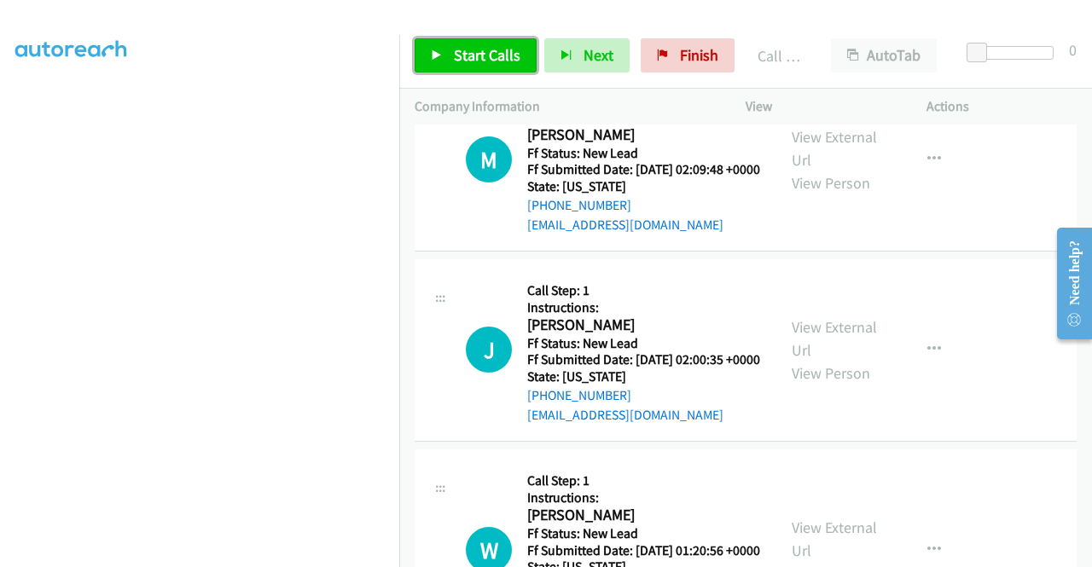
click at [459, 57] on span "Start Calls" at bounding box center [487, 55] width 67 height 20
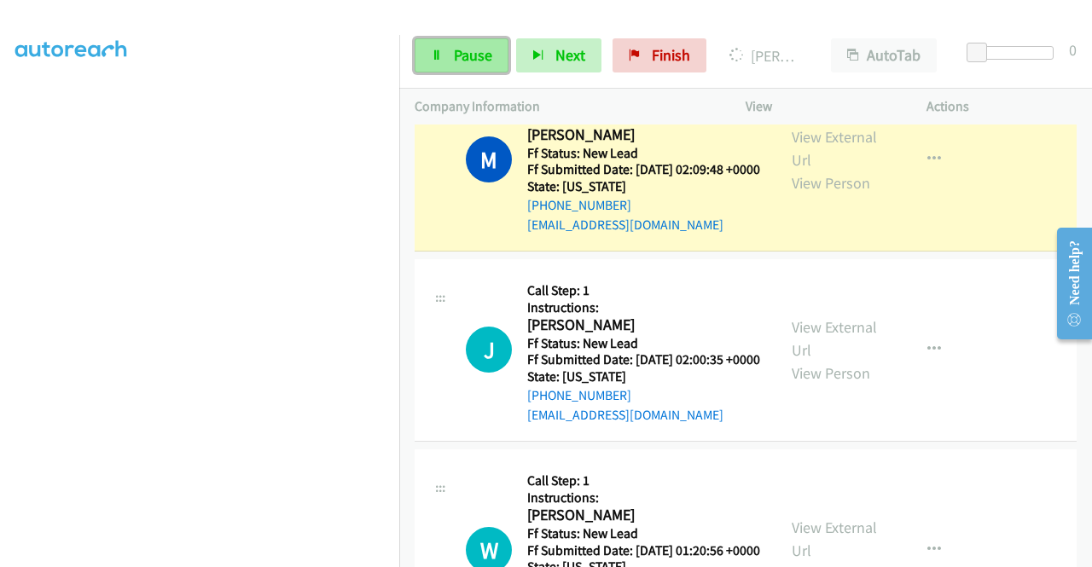
click at [464, 59] on span "Pause" at bounding box center [473, 55] width 38 height 20
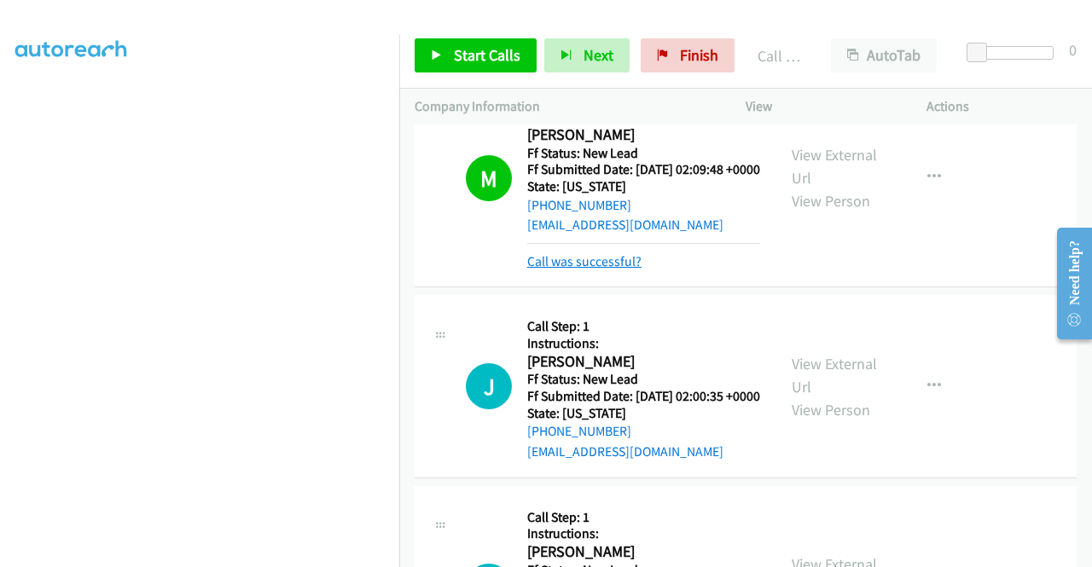
click at [623, 270] on link "Call was successful?" at bounding box center [584, 261] width 114 height 16
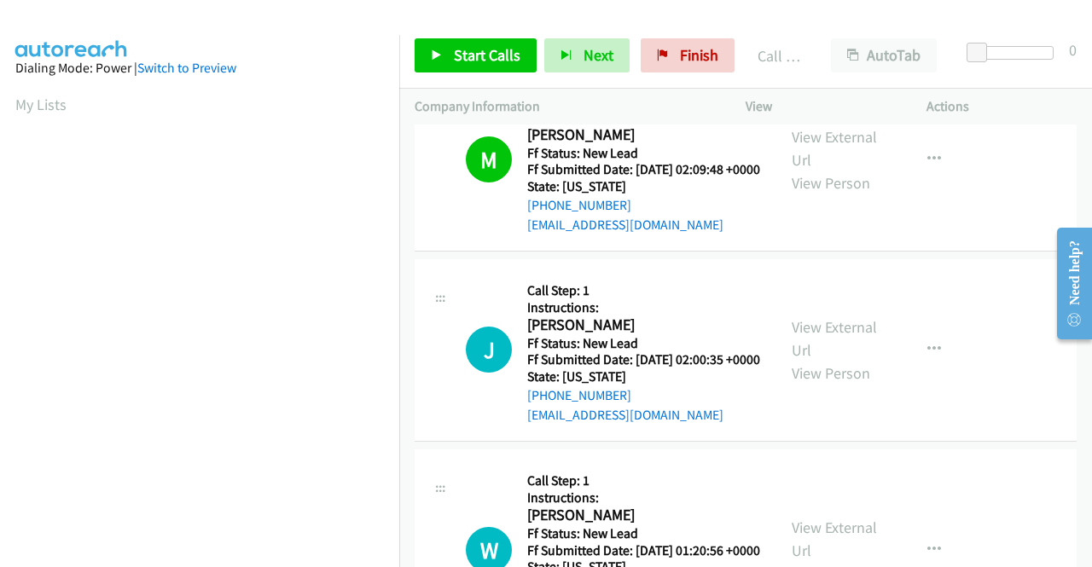
scroll to position [96, 0]
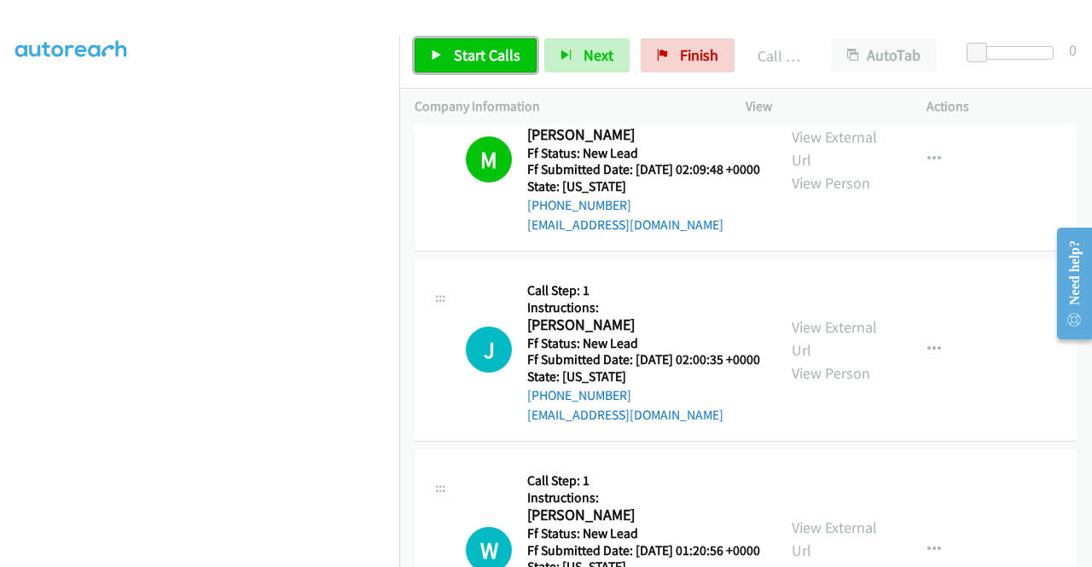
click at [508, 61] on span "Start Calls" at bounding box center [487, 55] width 67 height 20
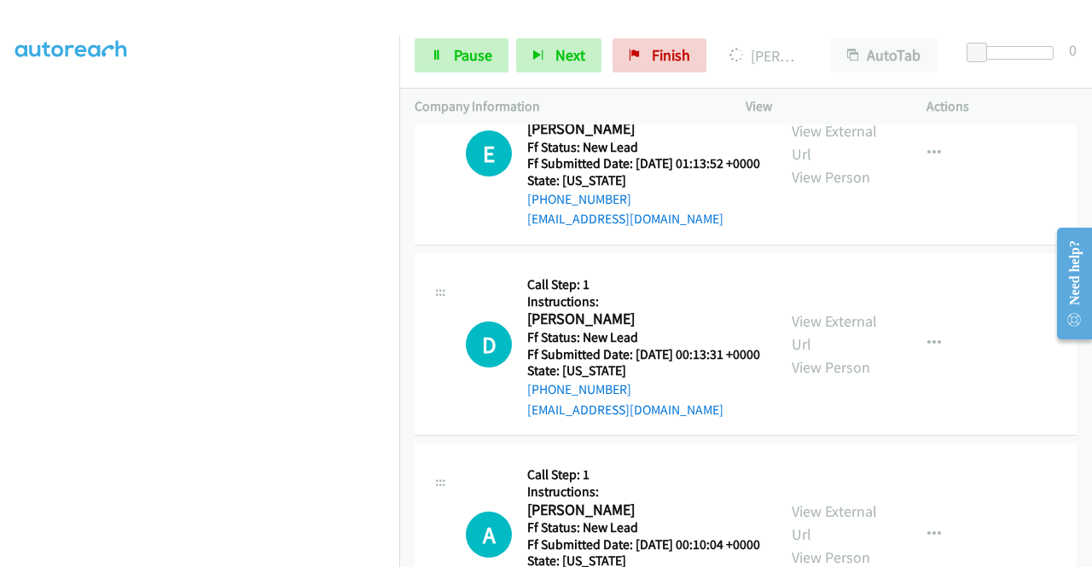
scroll to position [2371, 0]
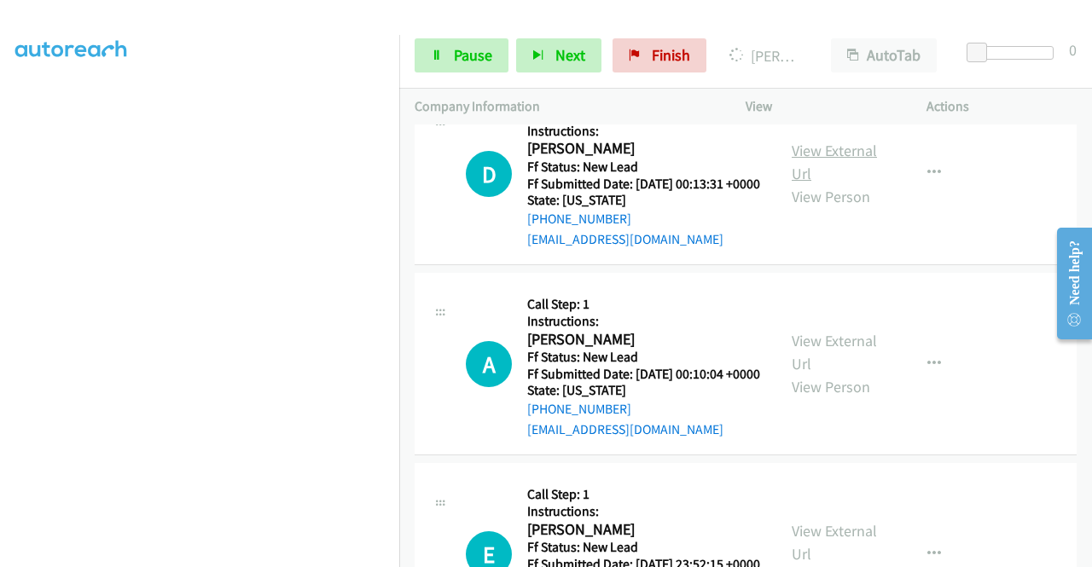
click at [835, 183] on link "View External Url" at bounding box center [834, 162] width 85 height 43
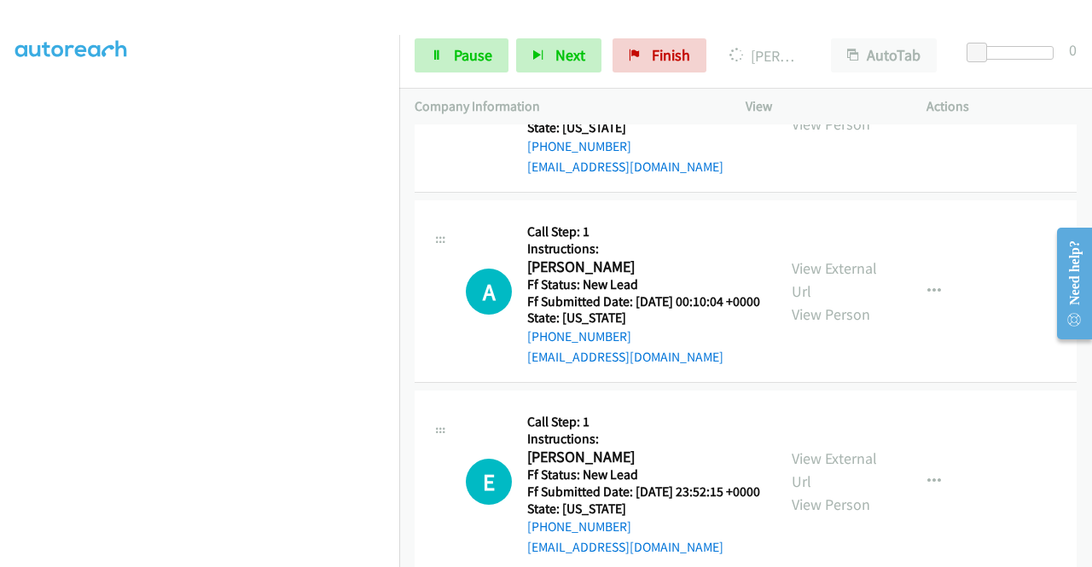
scroll to position [2542, 0]
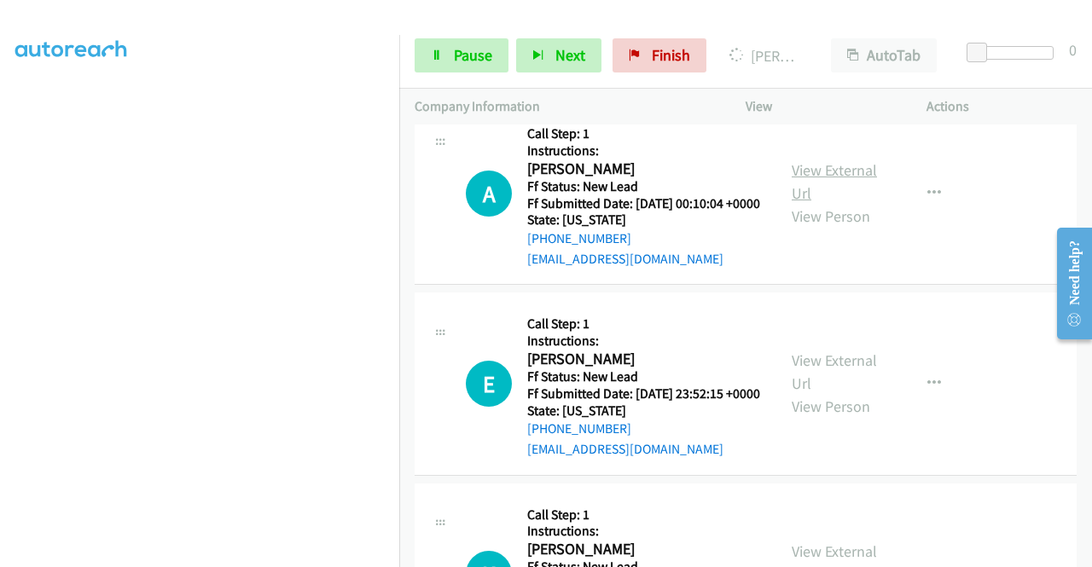
click at [845, 203] on link "View External Url" at bounding box center [834, 181] width 85 height 43
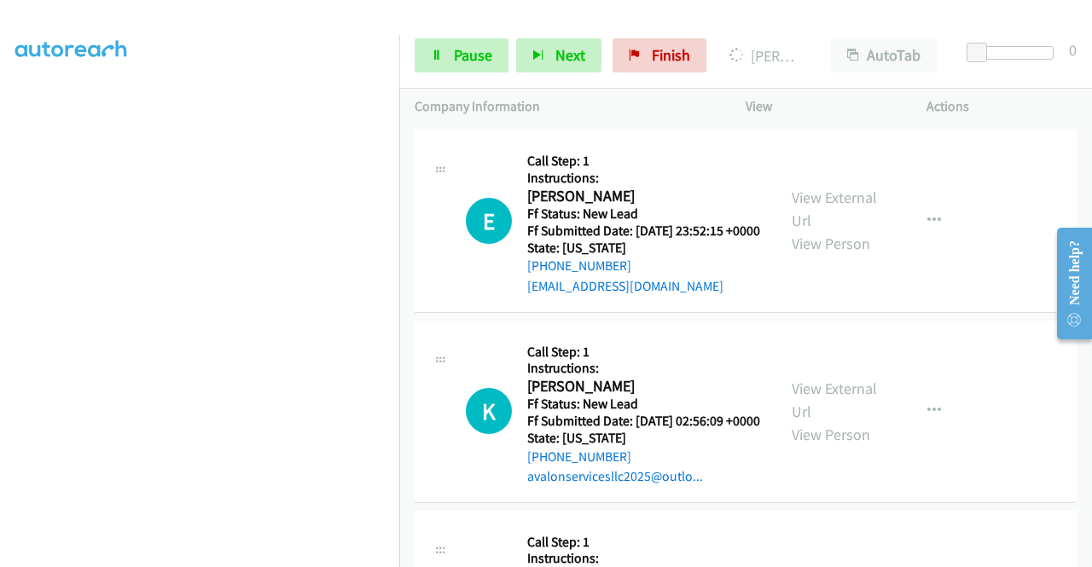
scroll to position [2712, 0]
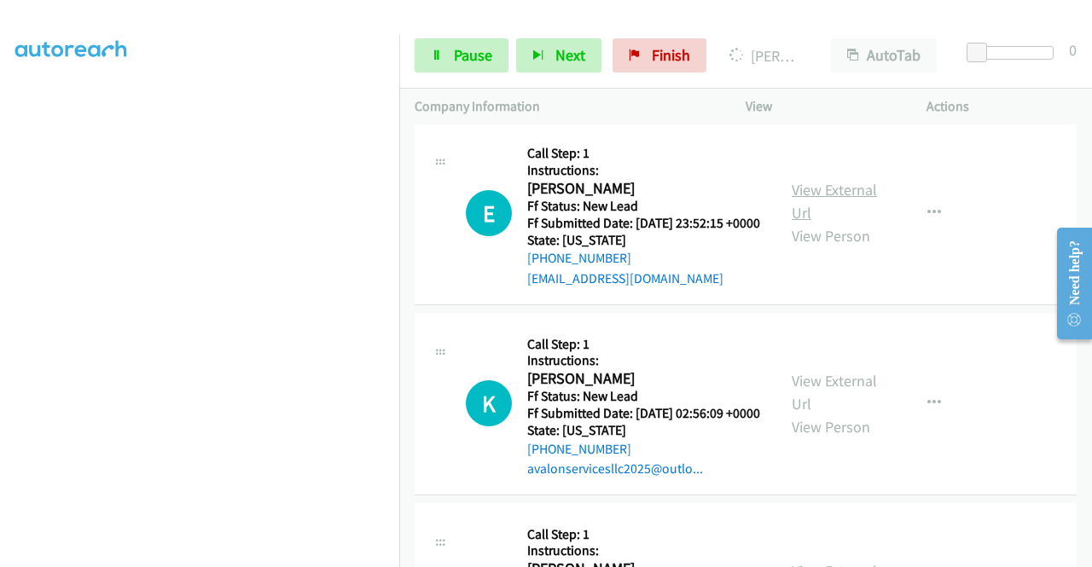
click at [824, 223] on link "View External Url" at bounding box center [834, 201] width 85 height 43
click at [404, 119] on td "A Callback Scheduled Call Step: 1 Instructions: Adam Evans America/New_York Ff …" at bounding box center [745, 23] width 693 height 190
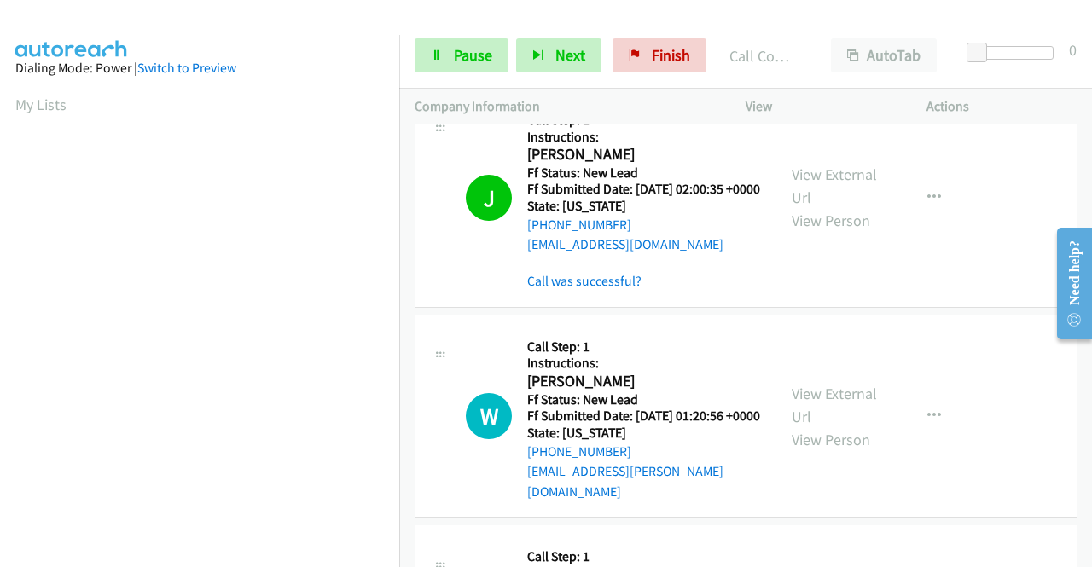
scroll to position [389, 0]
click at [552, 289] on link "Call was successful?" at bounding box center [584, 281] width 114 height 16
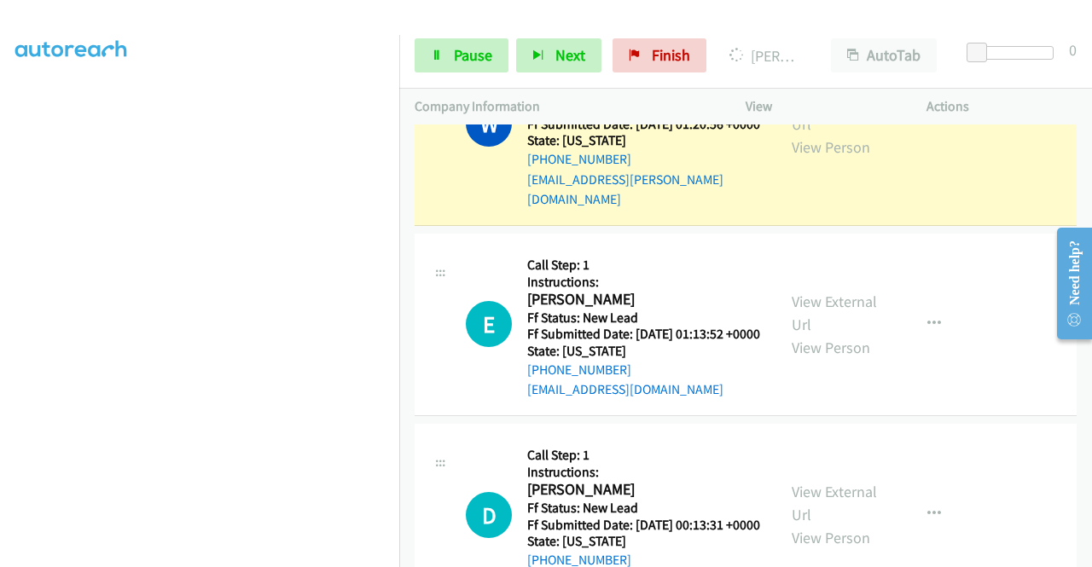
scroll to position [0, 0]
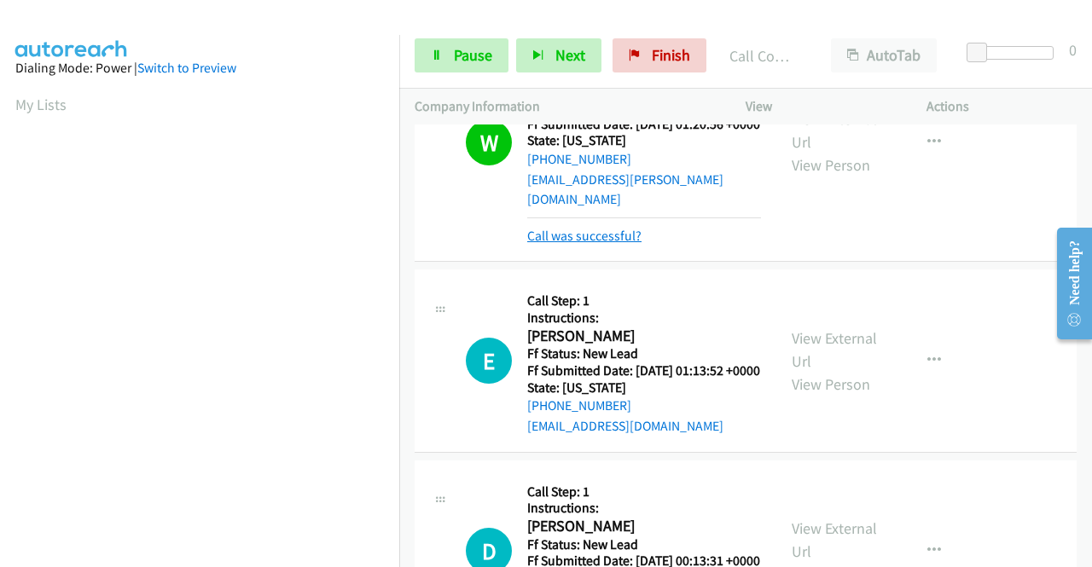
click at [590, 244] on link "Call was successful?" at bounding box center [584, 236] width 114 height 16
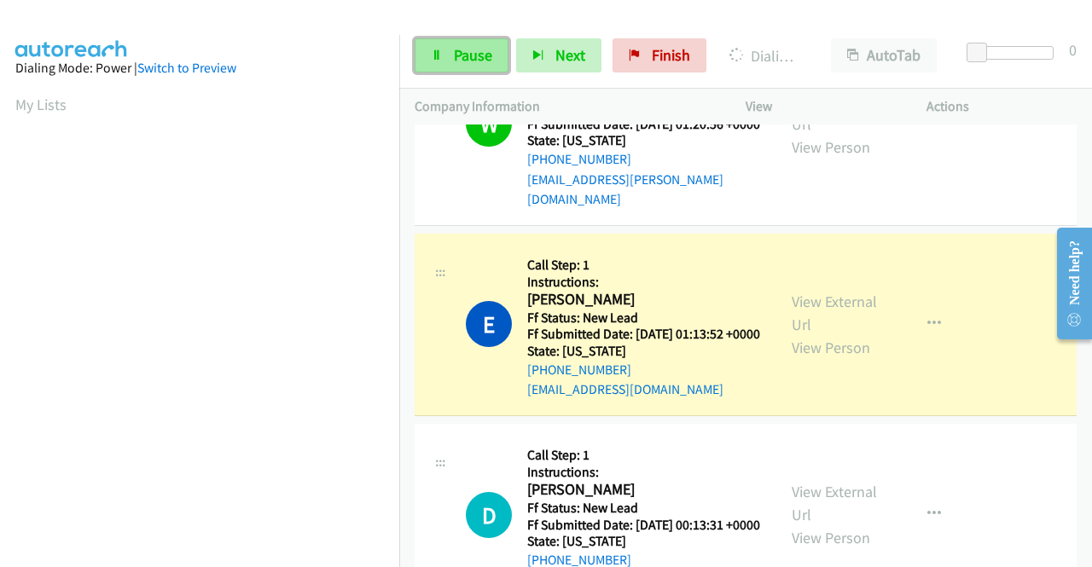
click at [473, 45] on span "Pause" at bounding box center [473, 55] width 38 height 20
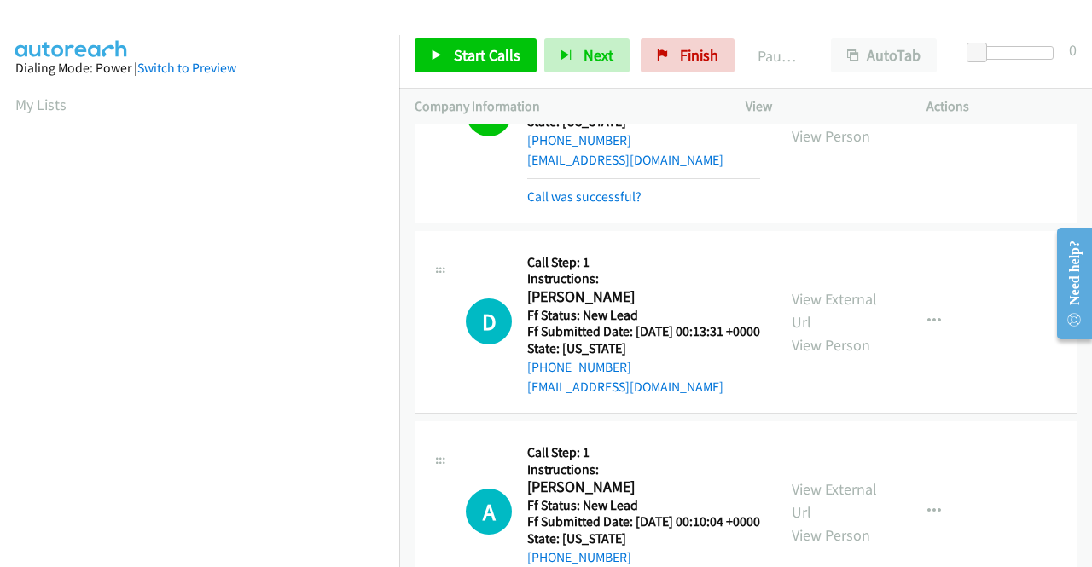
scroll to position [2286, 0]
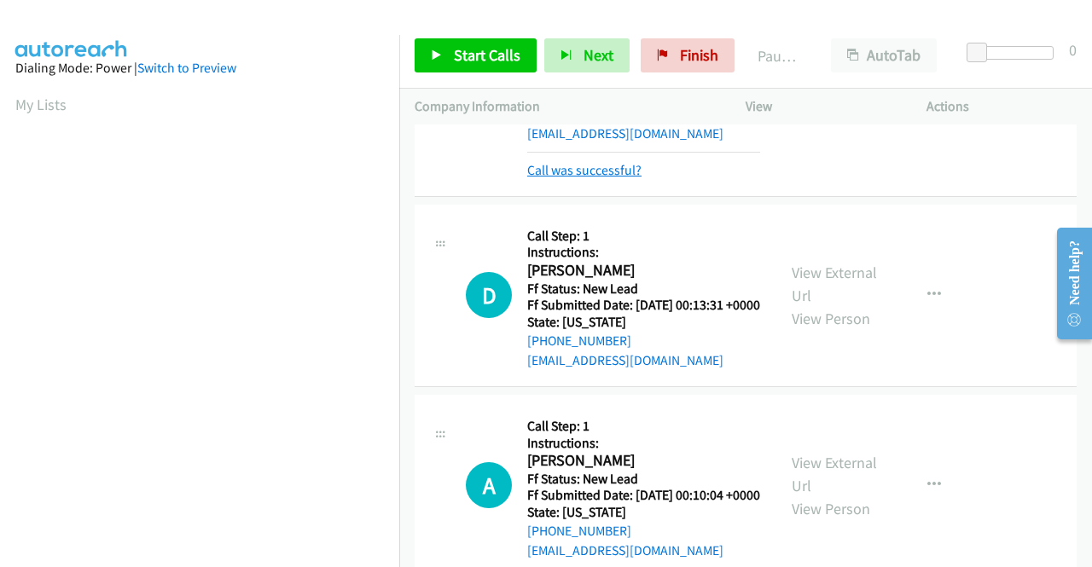
click at [605, 178] on link "Call was successful?" at bounding box center [584, 170] width 114 height 16
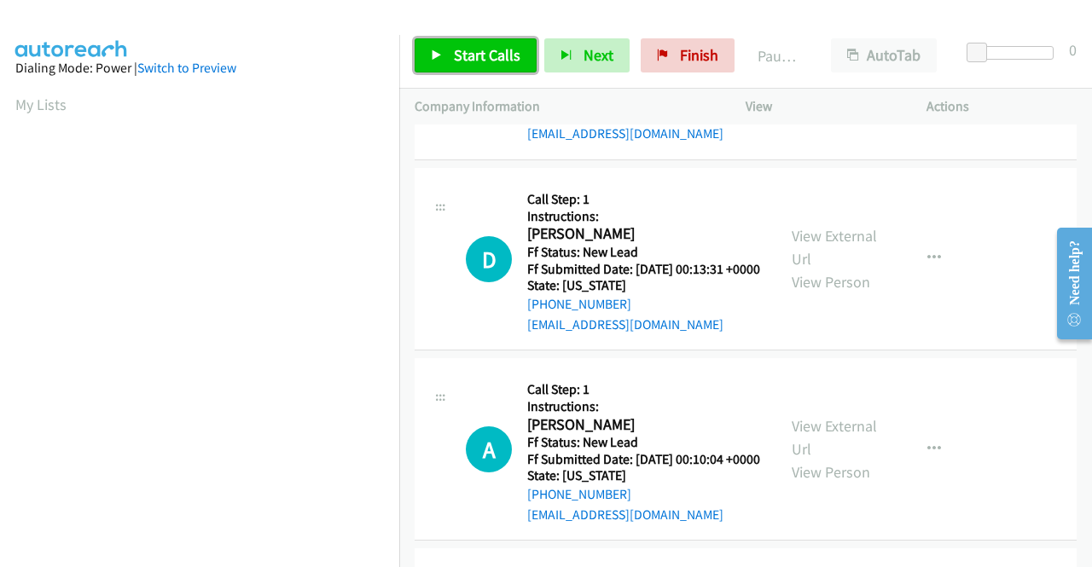
click at [493, 59] on span "Start Calls" at bounding box center [487, 55] width 67 height 20
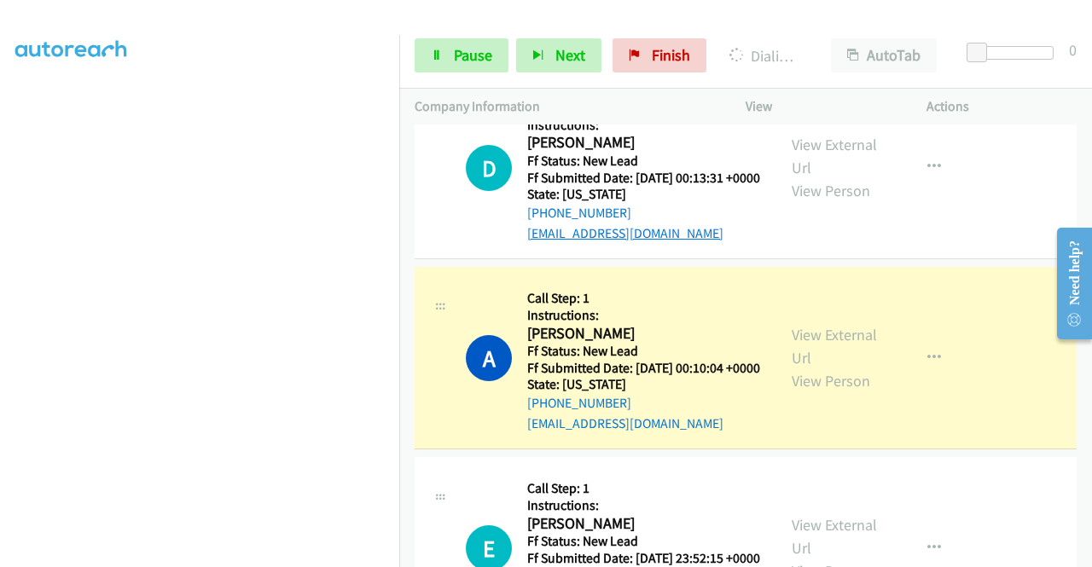
scroll to position [2456, 0]
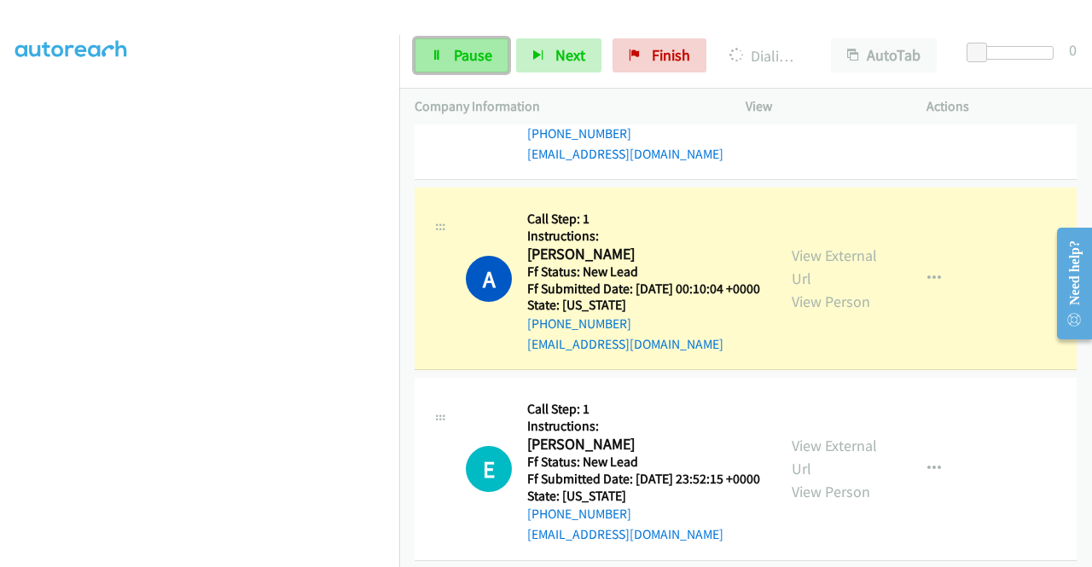
click at [474, 52] on span "Pause" at bounding box center [473, 55] width 38 height 20
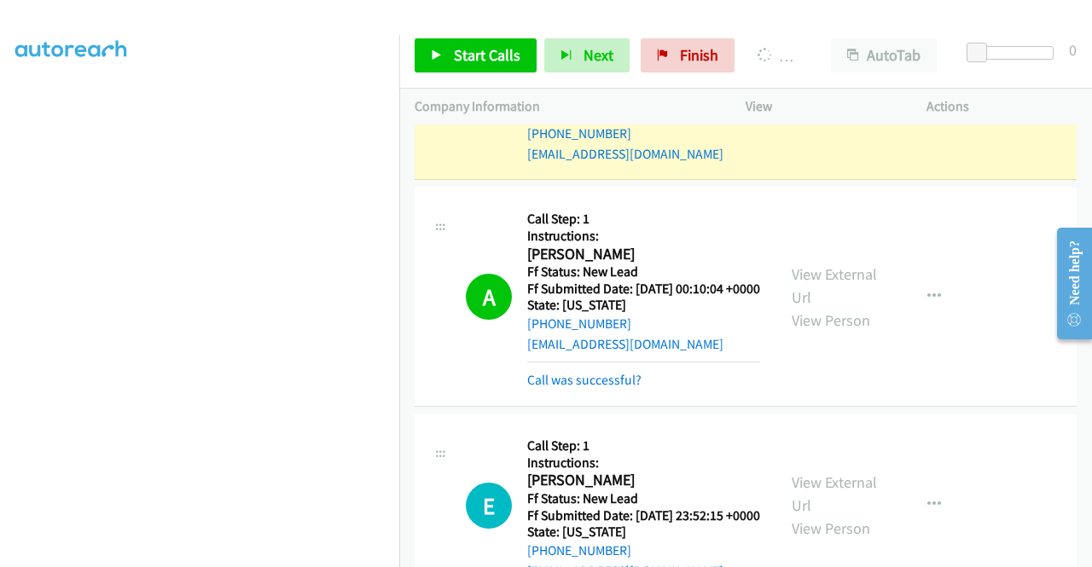
scroll to position [389, 0]
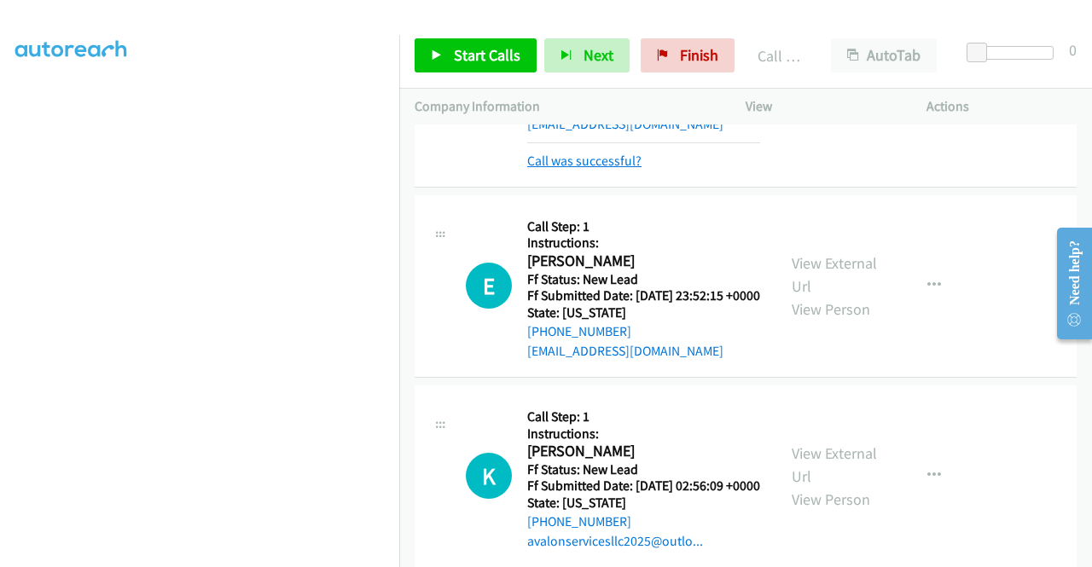
click at [625, 169] on link "Call was successful?" at bounding box center [584, 161] width 114 height 16
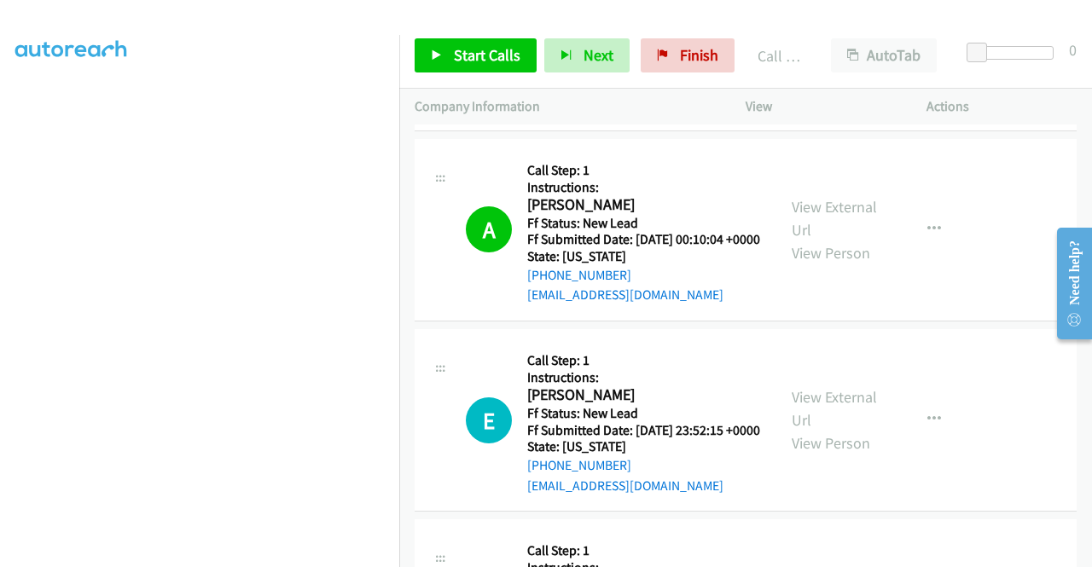
click at [623, 113] on link "Call was successful?" at bounding box center [584, 104] width 114 height 16
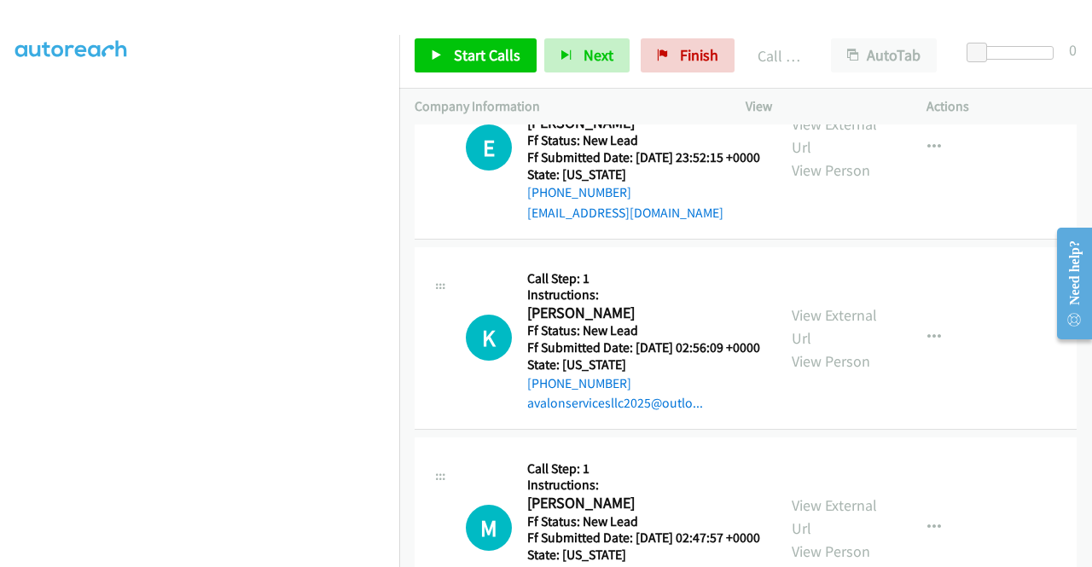
scroll to position [2798, 0]
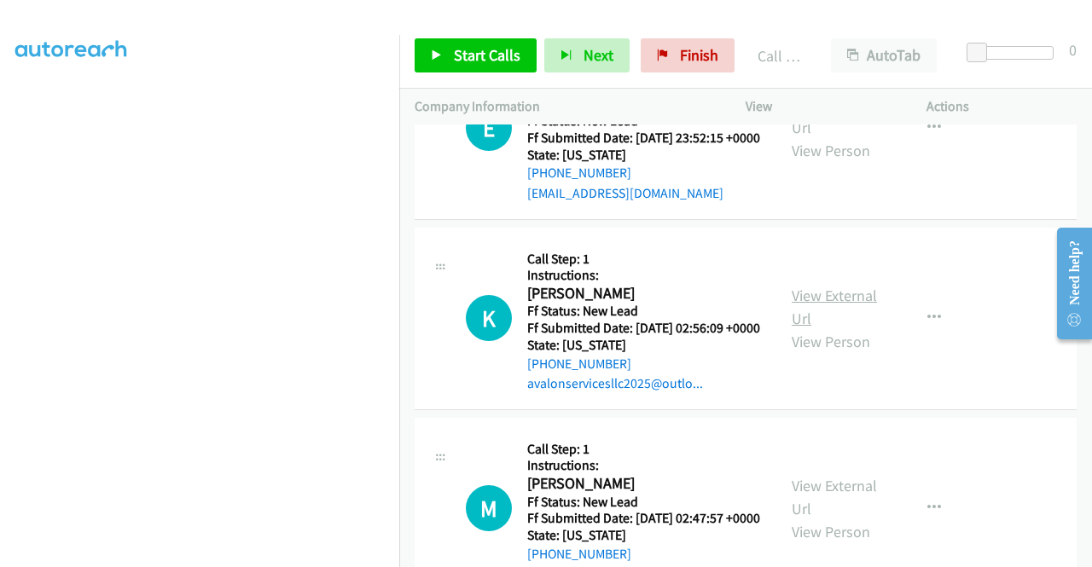
click at [827, 328] on link "View External Url" at bounding box center [834, 307] width 85 height 43
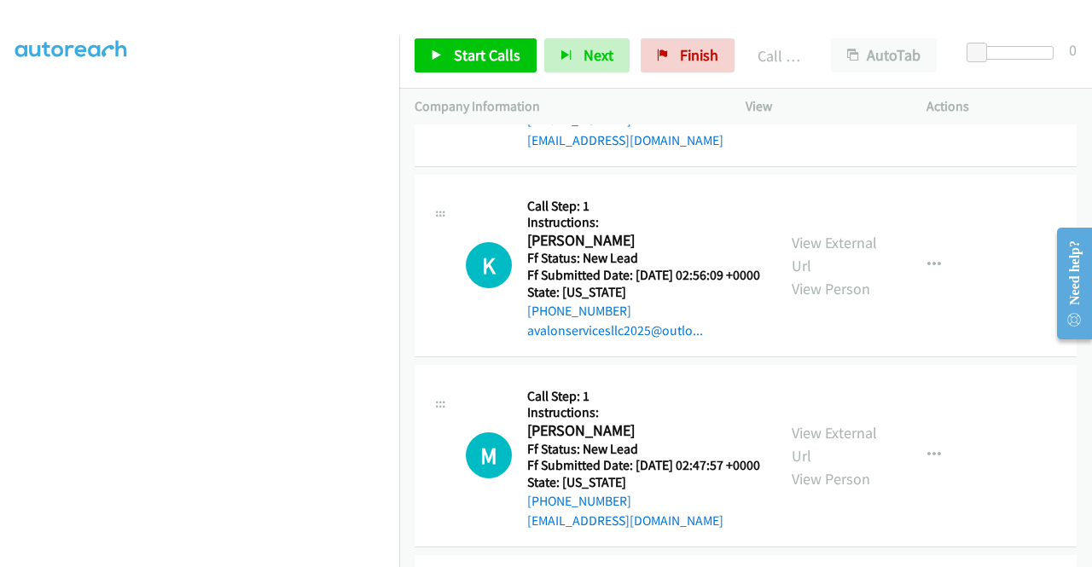
scroll to position [2968, 0]
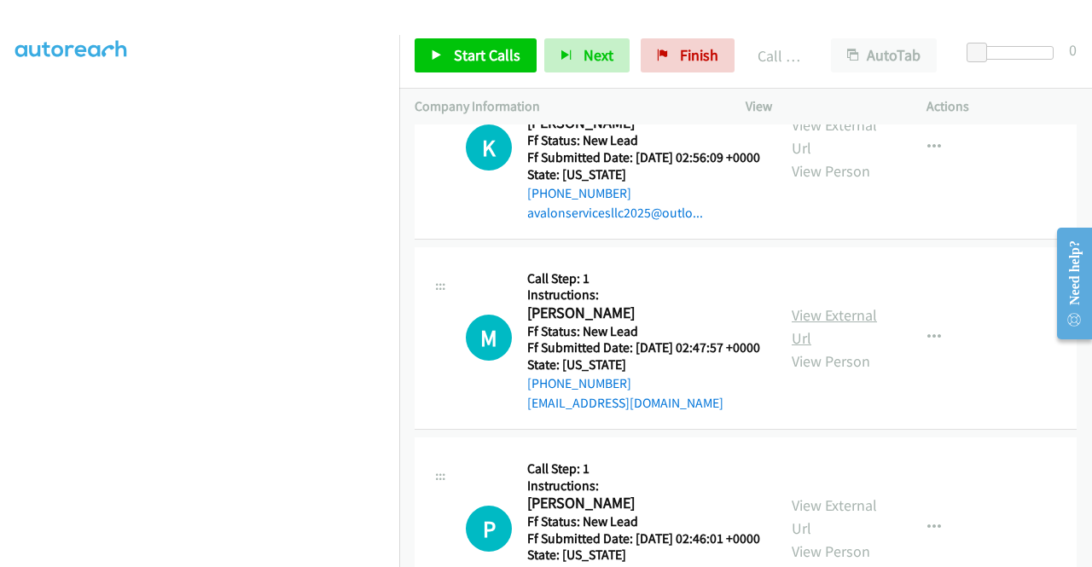
click at [836, 348] on link "View External Url" at bounding box center [834, 326] width 85 height 43
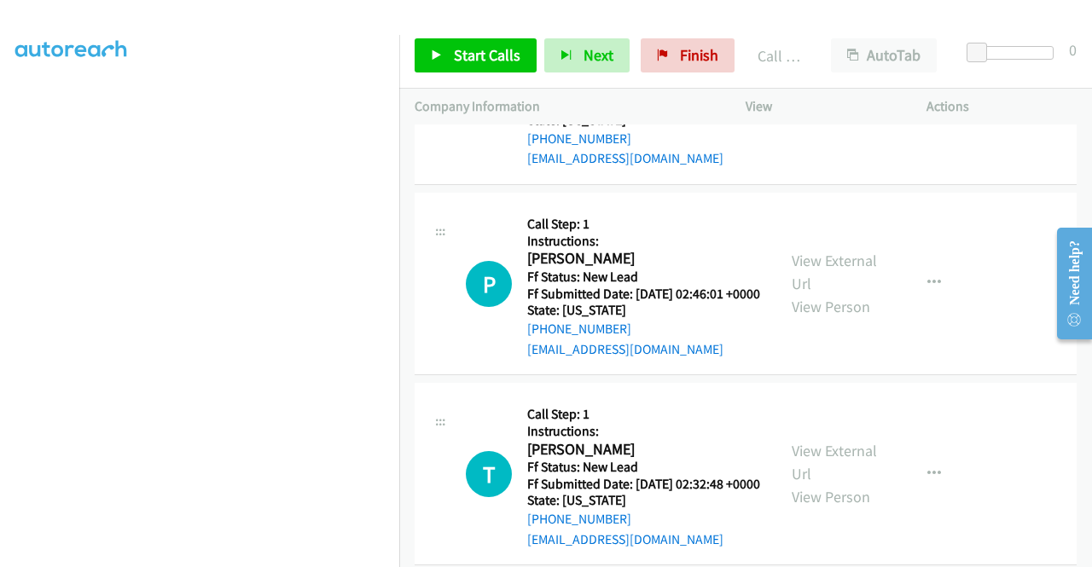
scroll to position [3224, 0]
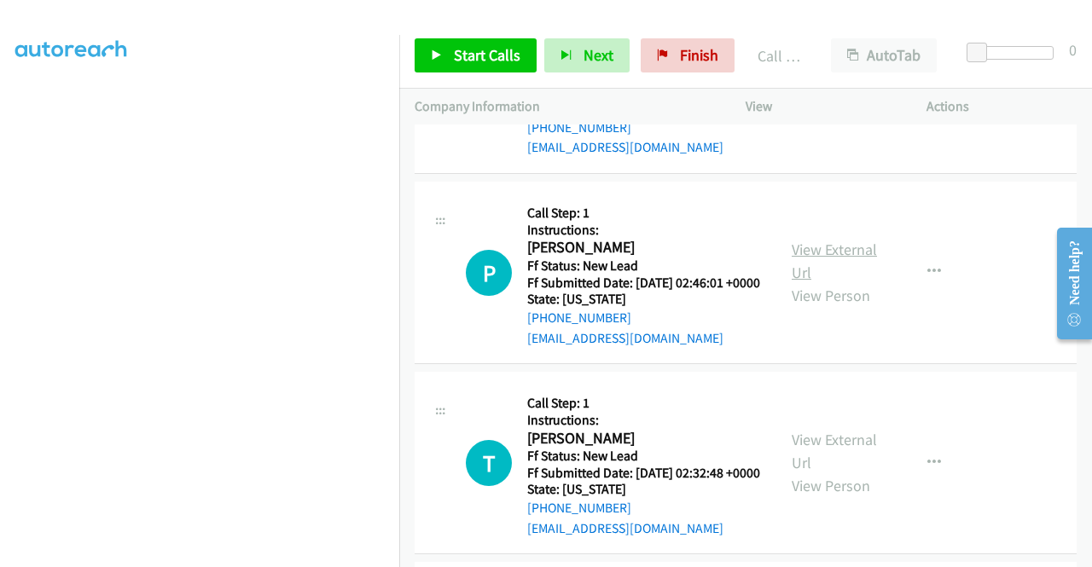
click at [816, 307] on div "View External Url View Person" at bounding box center [836, 272] width 89 height 69
click at [816, 282] on link "View External Url" at bounding box center [834, 261] width 85 height 43
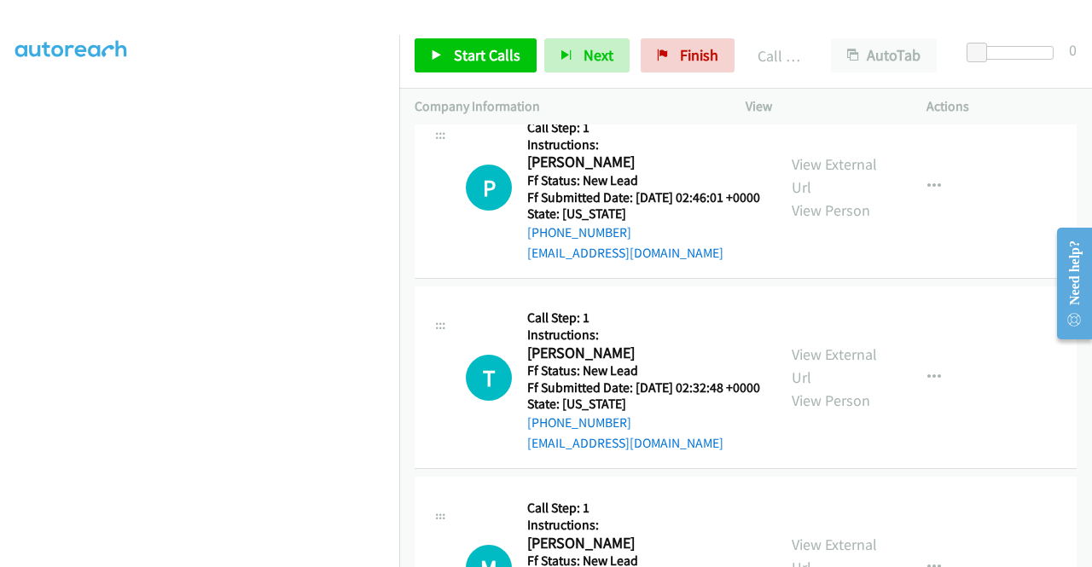
scroll to position [3395, 0]
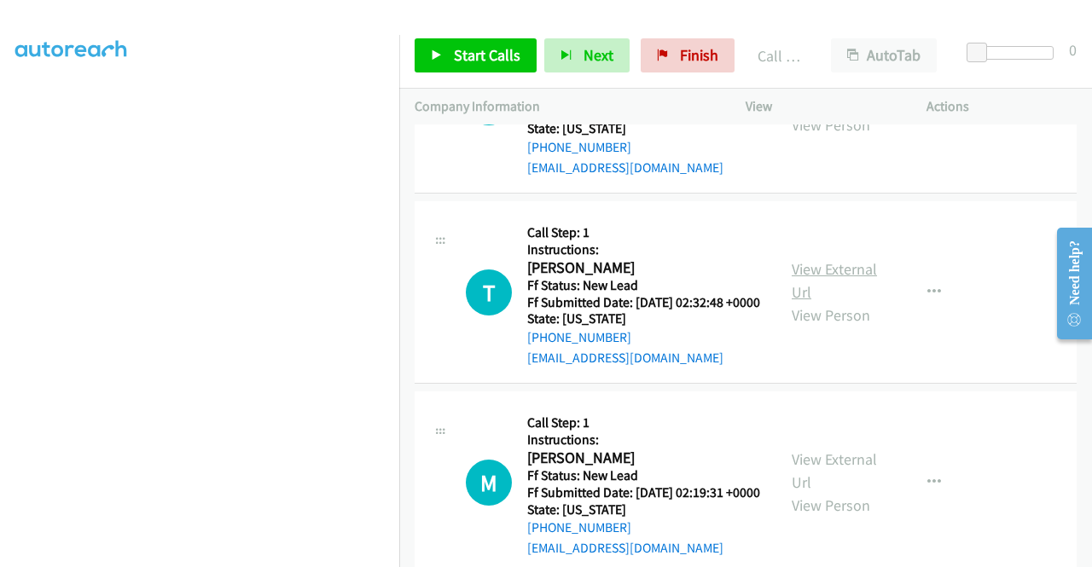
click at [840, 302] on link "View External Url" at bounding box center [834, 280] width 85 height 43
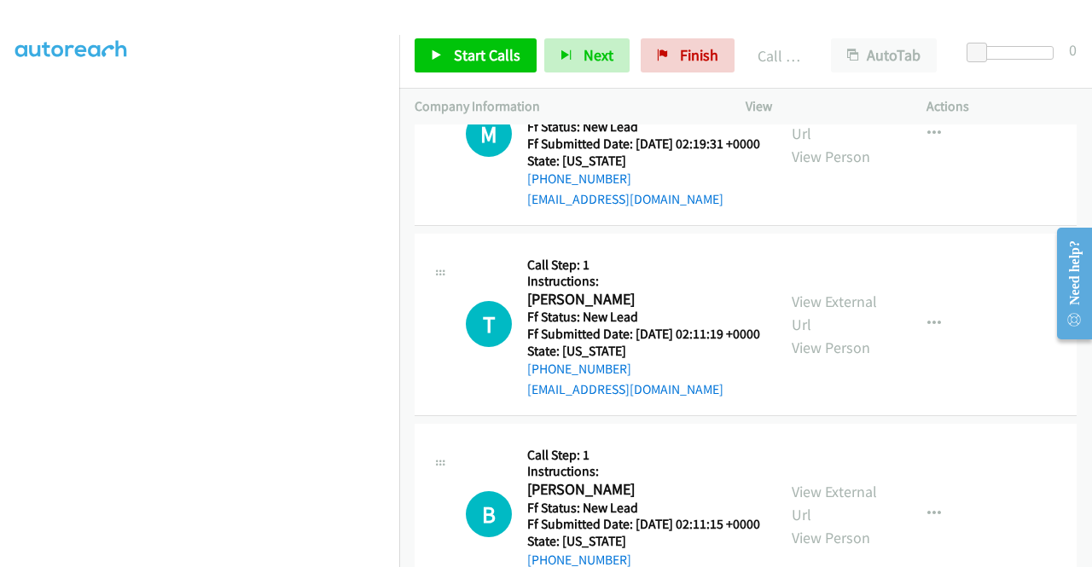
scroll to position [3821, 0]
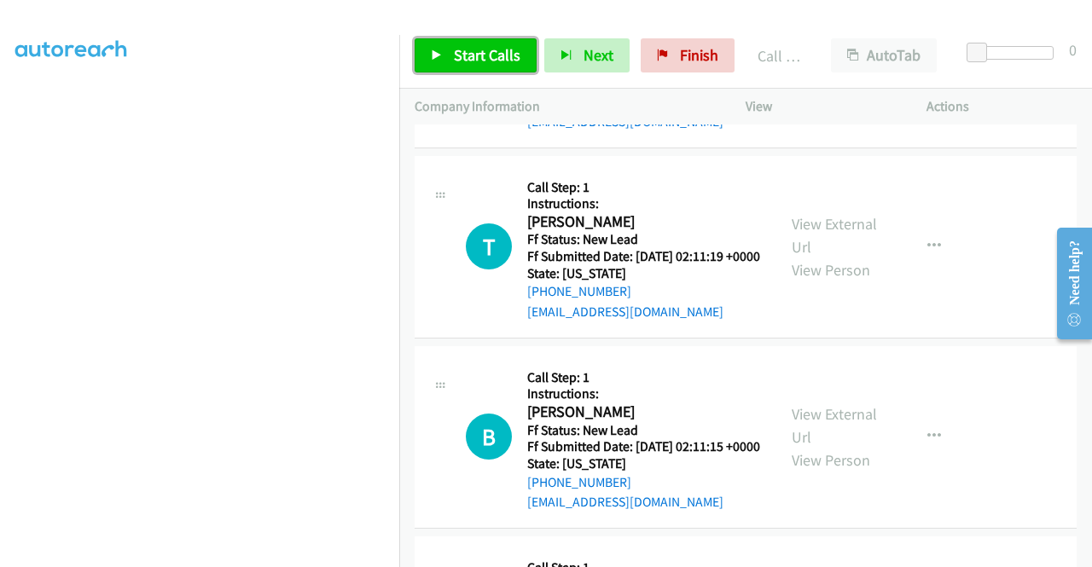
click at [461, 67] on link "Start Calls" at bounding box center [476, 55] width 122 height 34
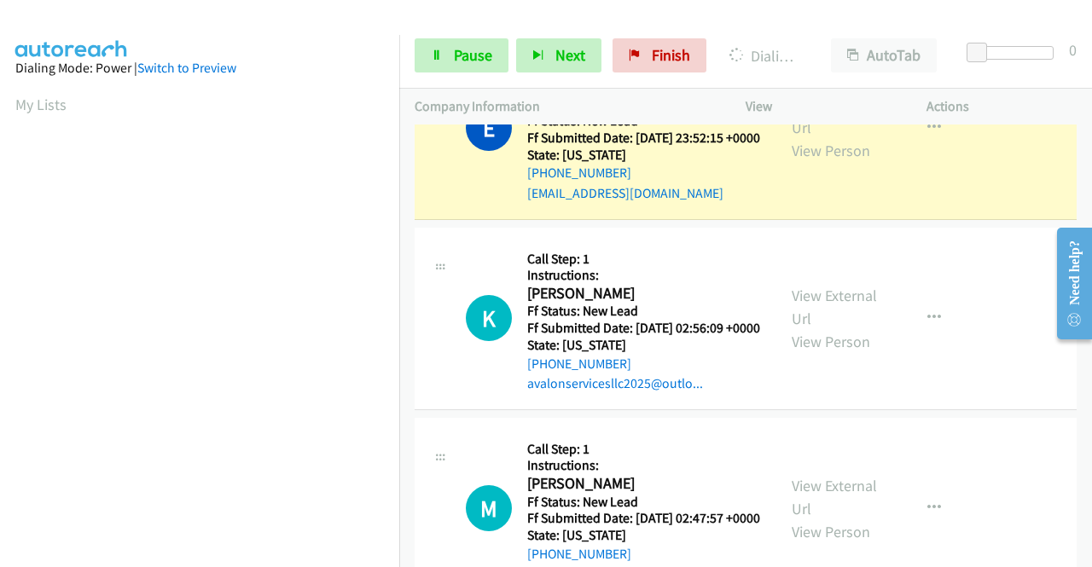
scroll to position [389, 0]
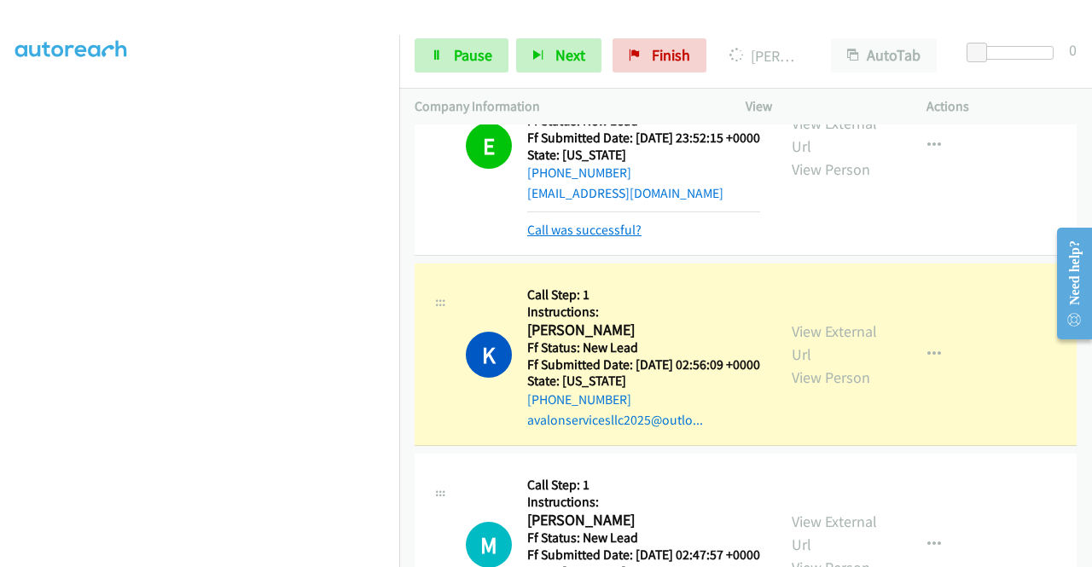
click at [587, 238] on link "Call was successful?" at bounding box center [584, 230] width 114 height 16
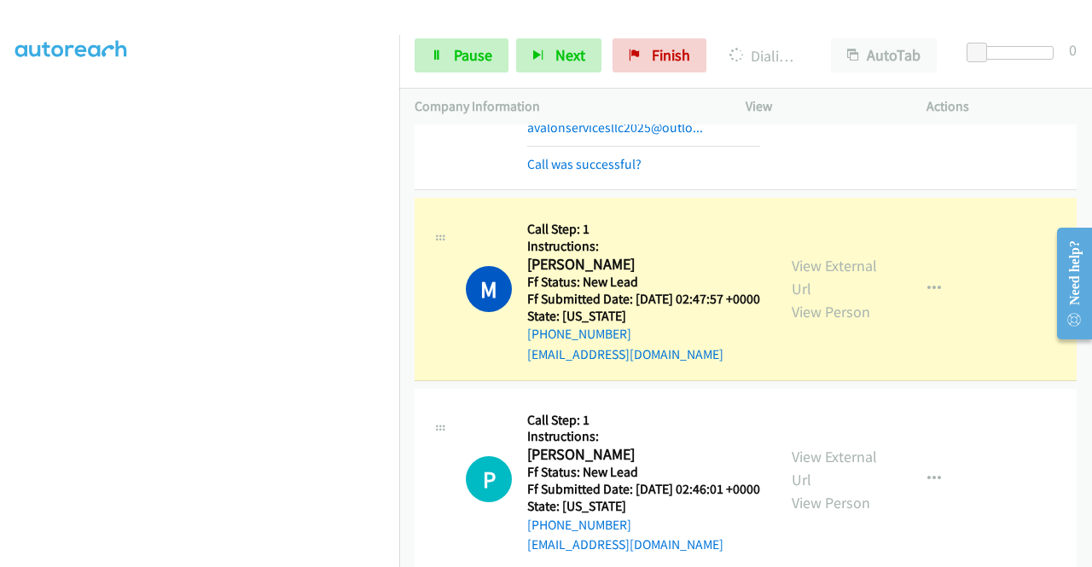
click at [548, 175] on div "Call was successful?" at bounding box center [643, 164] width 233 height 20
click at [543, 172] on link "Call was successful?" at bounding box center [584, 164] width 114 height 16
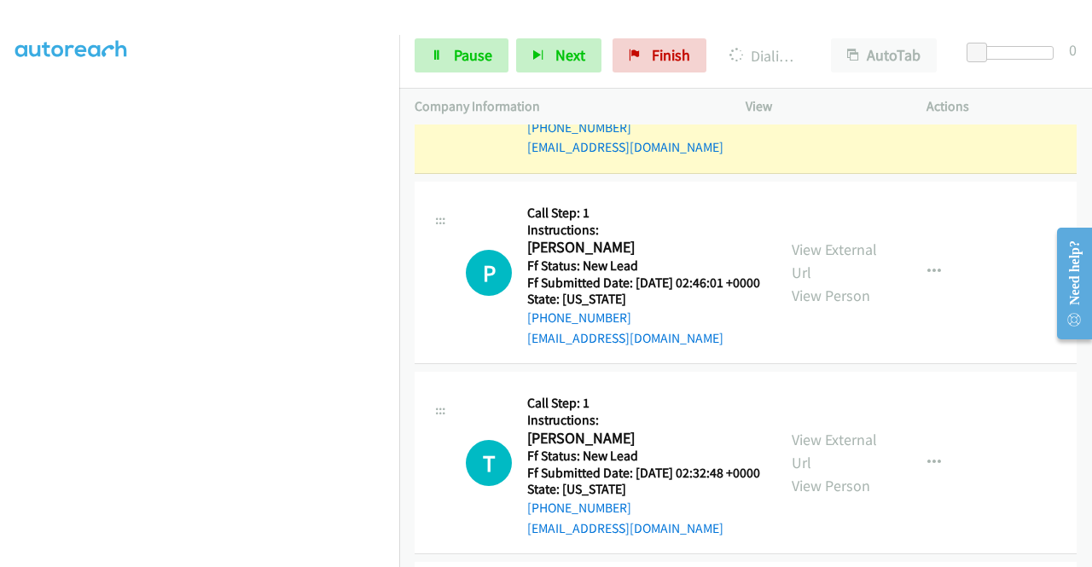
scroll to position [0, 0]
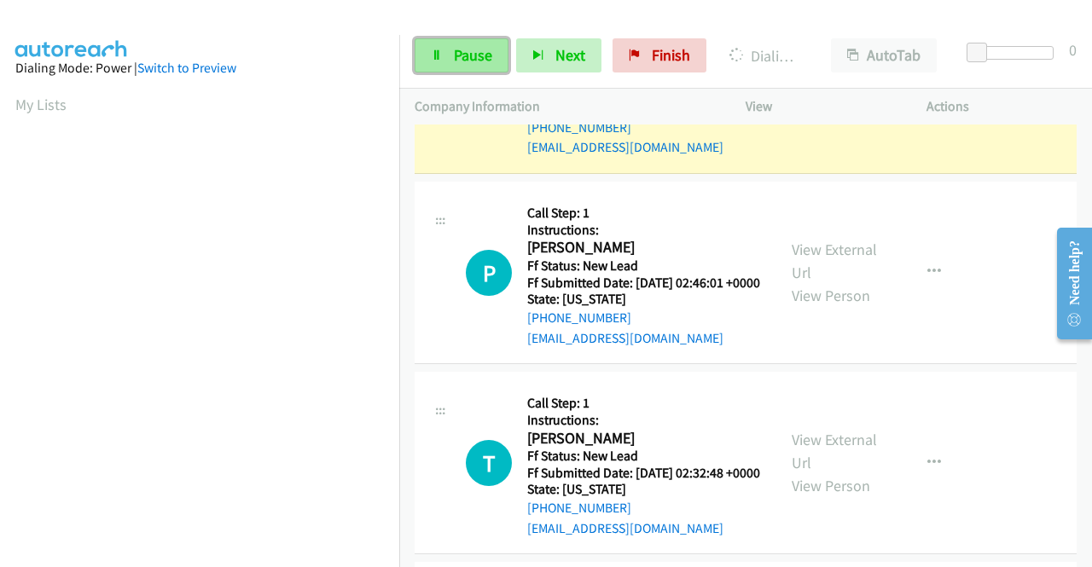
click at [456, 47] on span "Pause" at bounding box center [473, 55] width 38 height 20
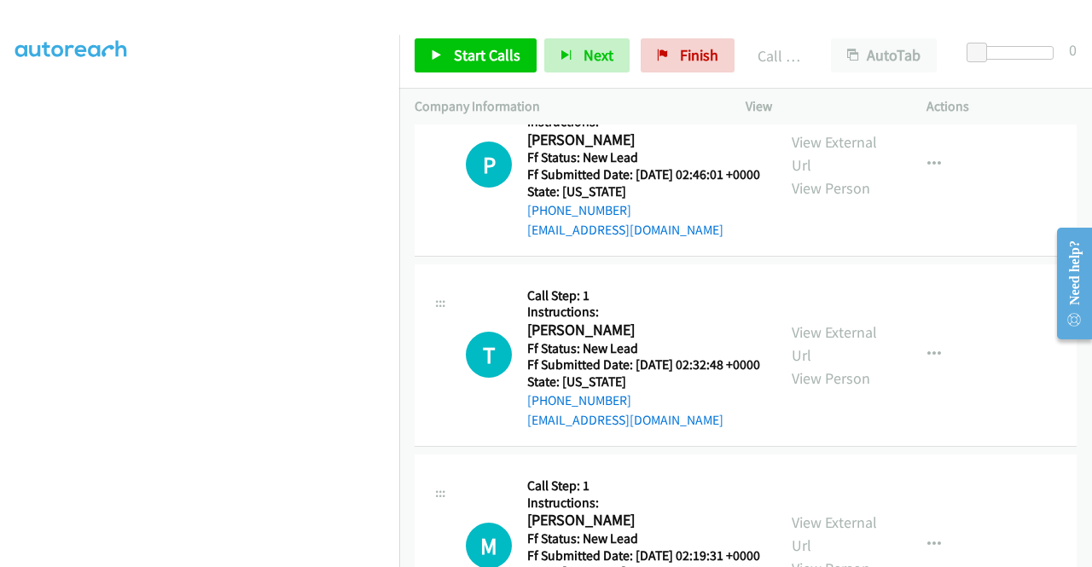
scroll to position [3395, 0]
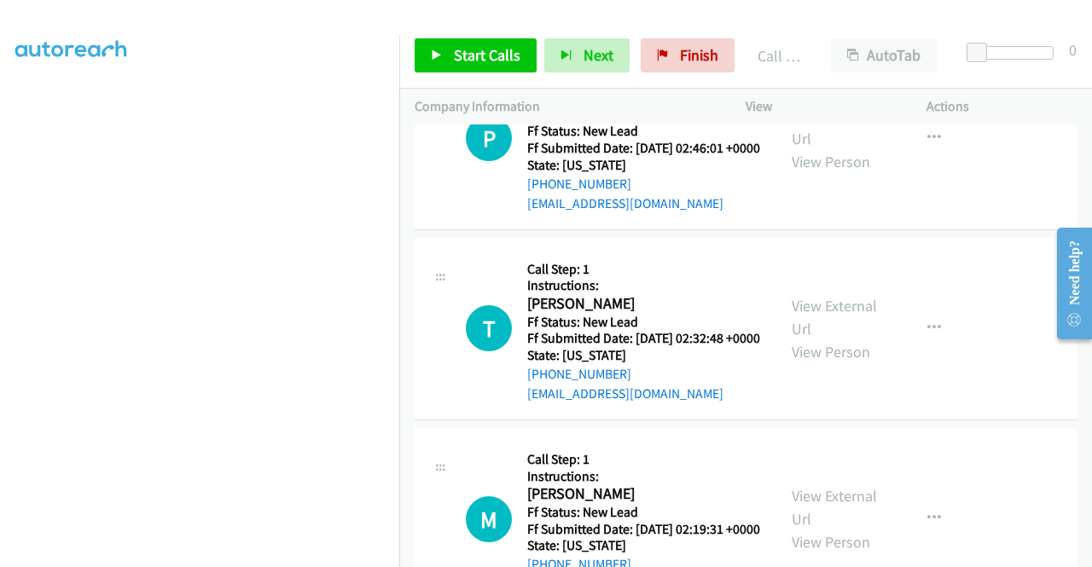
click at [619, 21] on link "Call was successful?" at bounding box center [584, 13] width 114 height 16
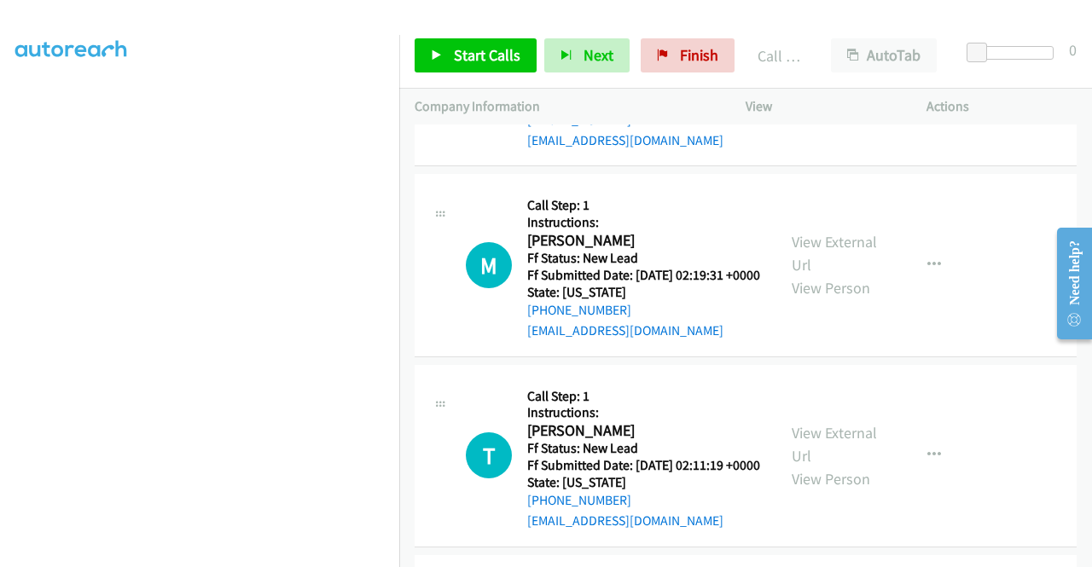
scroll to position [3736, 0]
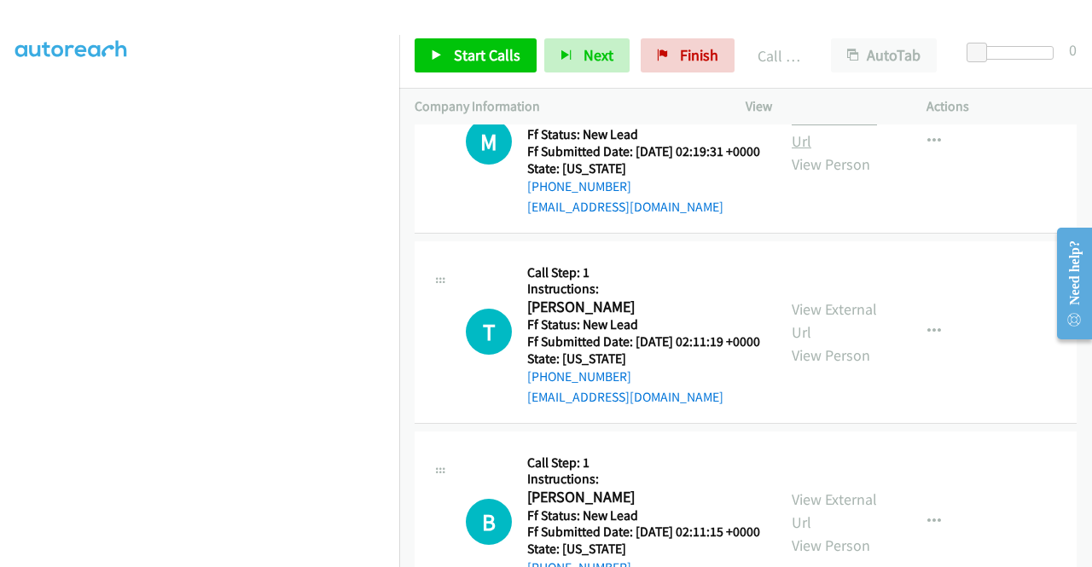
click at [828, 151] on link "View External Url" at bounding box center [834, 129] width 85 height 43
click at [481, 60] on span "Start Calls" at bounding box center [487, 55] width 67 height 20
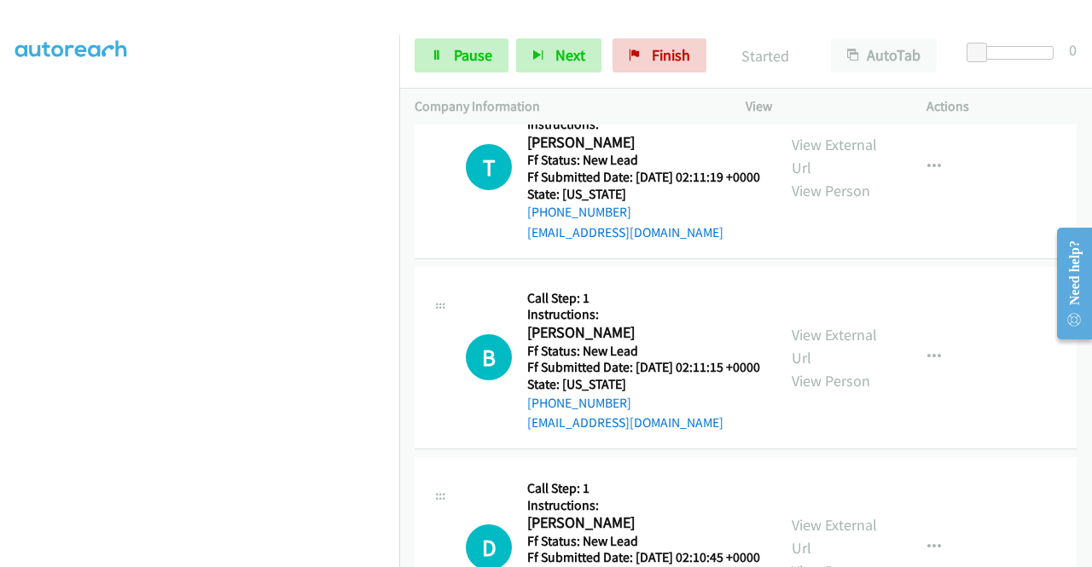
scroll to position [3907, 0]
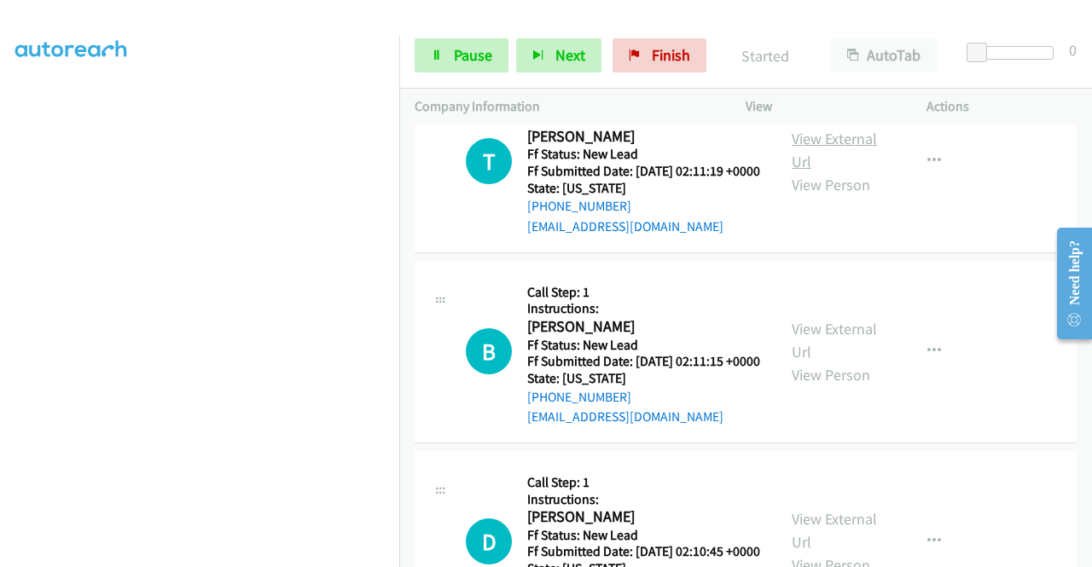
click at [825, 171] on link "View External Url" at bounding box center [834, 150] width 85 height 43
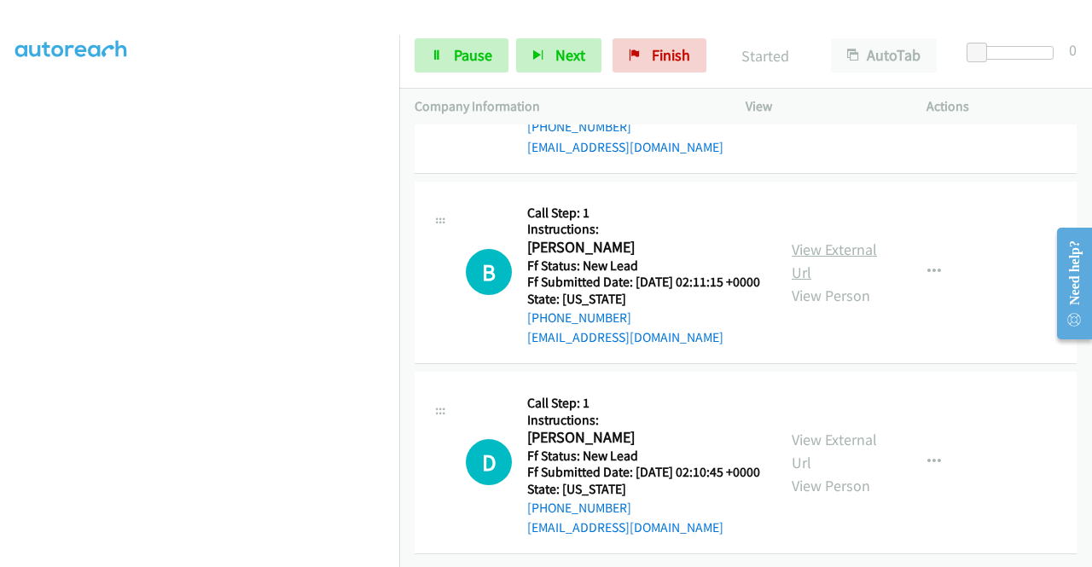
scroll to position [4077, 0]
click at [838, 282] on link "View External Url" at bounding box center [834, 261] width 85 height 43
click at [823, 430] on link "View External Url" at bounding box center [834, 451] width 85 height 43
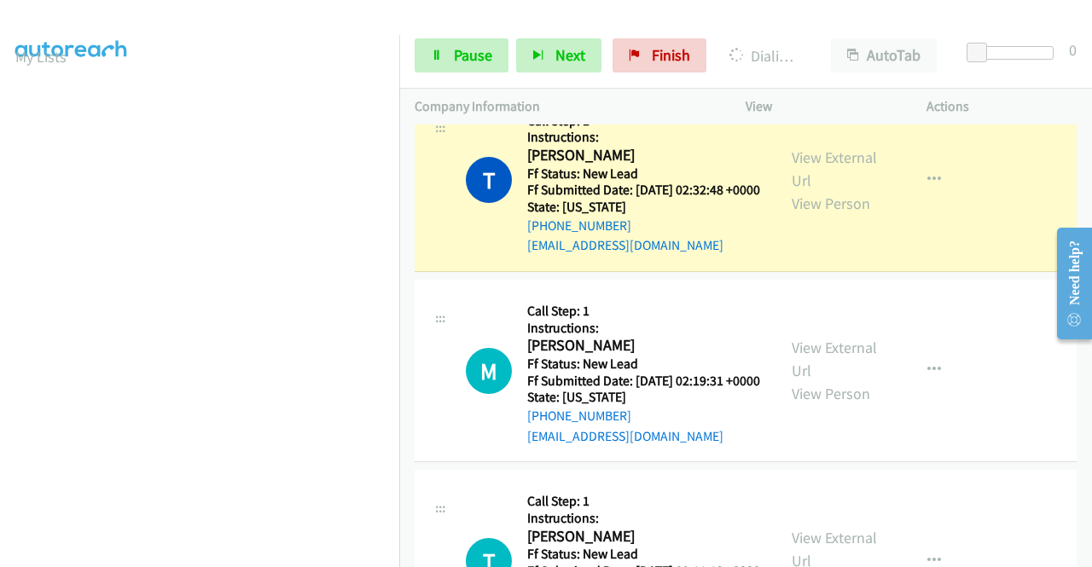
scroll to position [3570, 0]
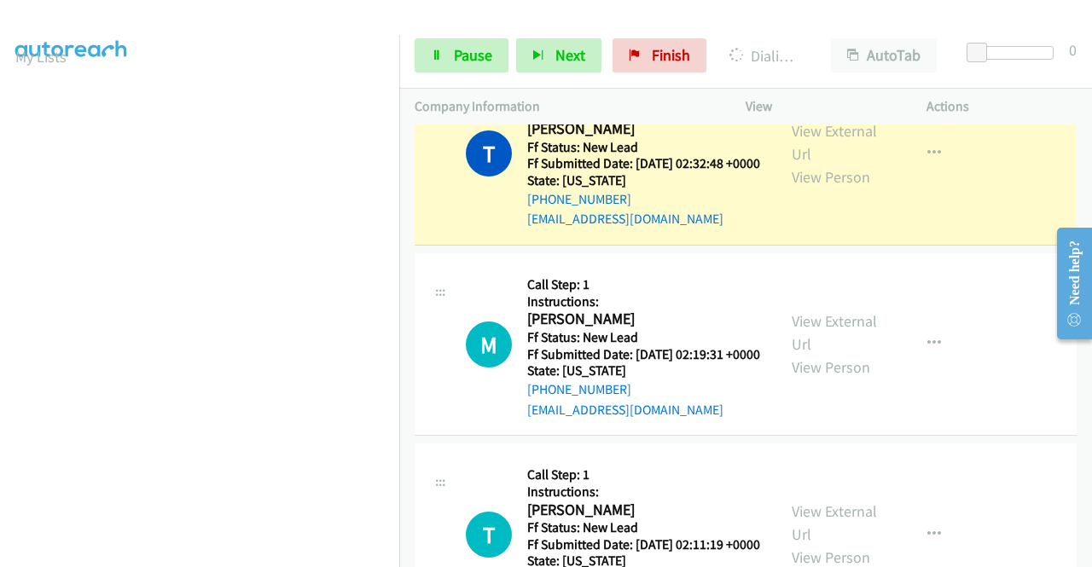
click at [595, 37] on link "Call was successful?" at bounding box center [584, 28] width 114 height 16
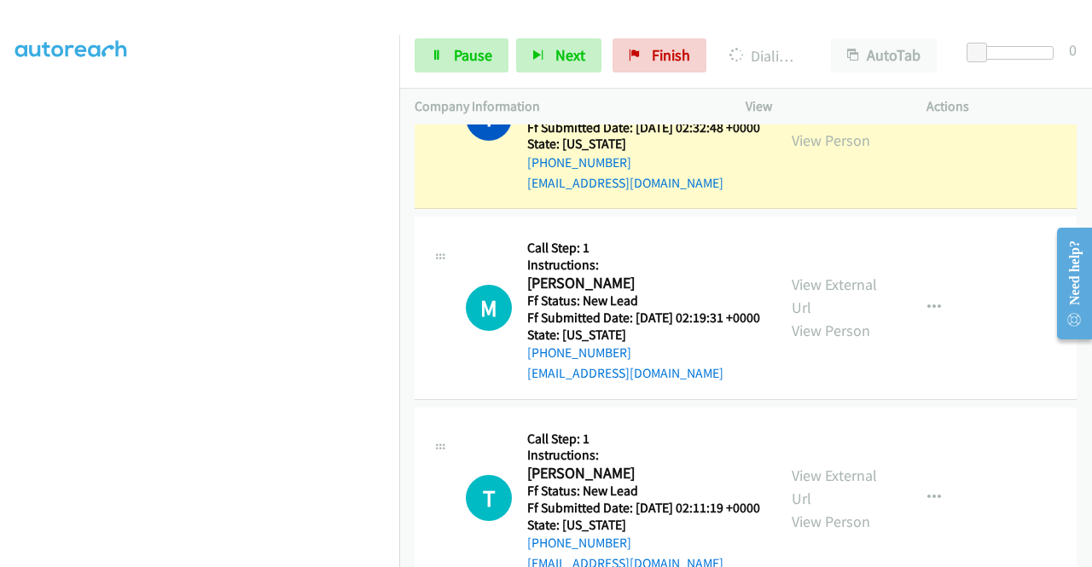
scroll to position [389, 0]
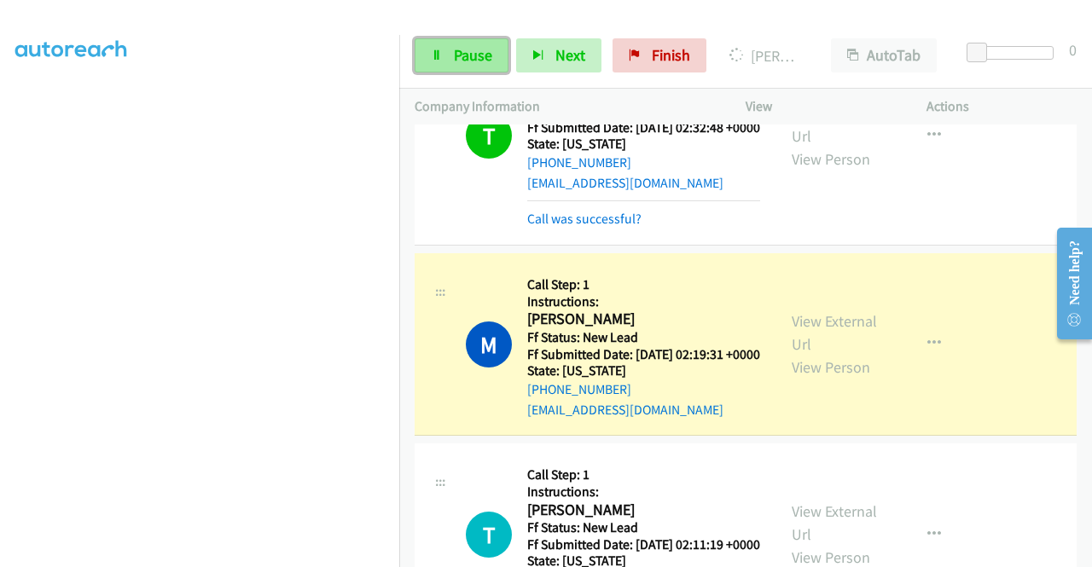
click at [454, 64] on span "Pause" at bounding box center [473, 55] width 38 height 20
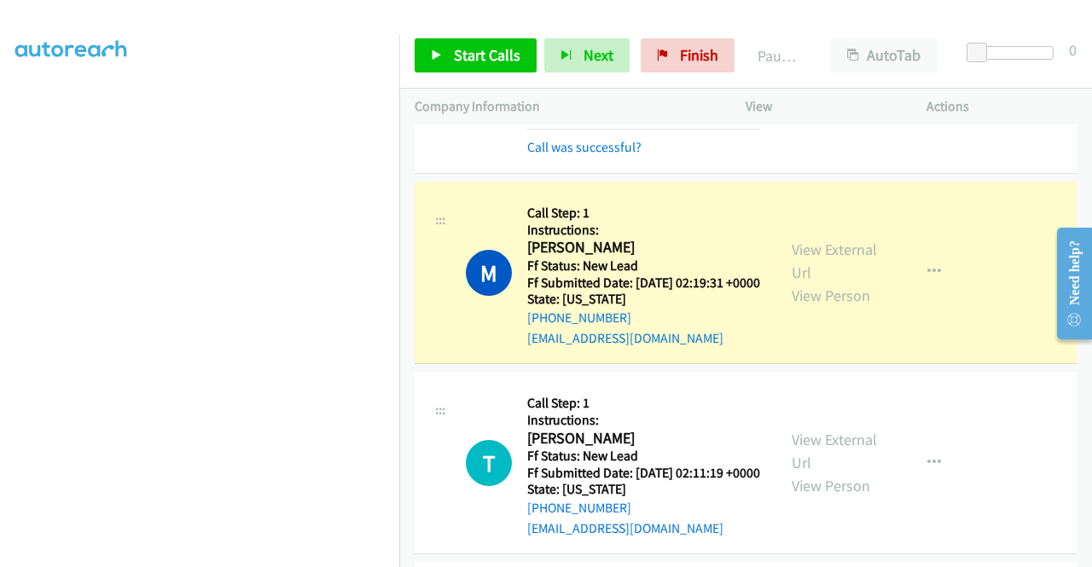
scroll to position [3740, 0]
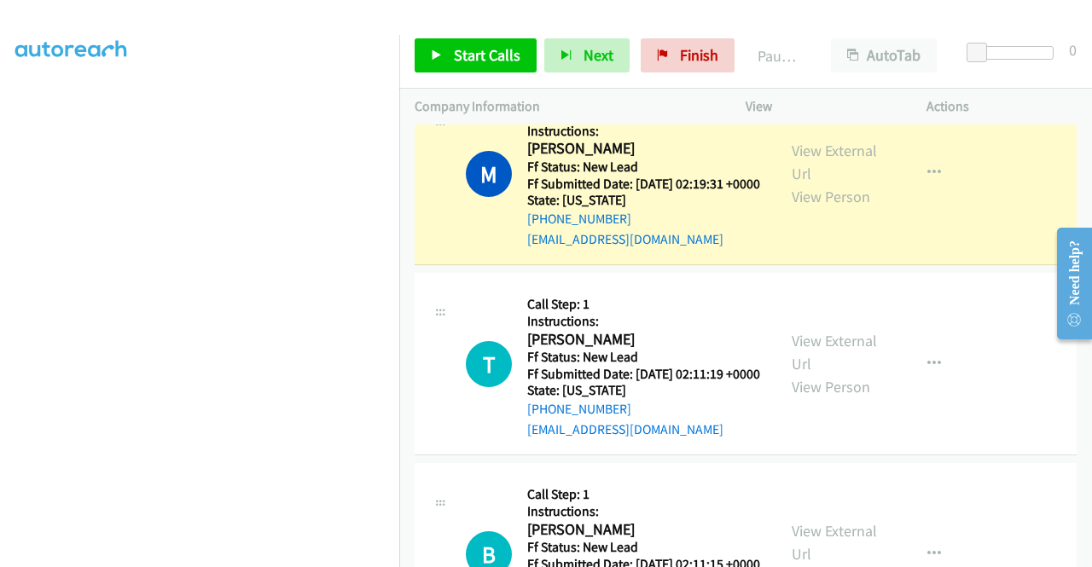
click at [606, 56] on link "Call was successful?" at bounding box center [584, 48] width 114 height 16
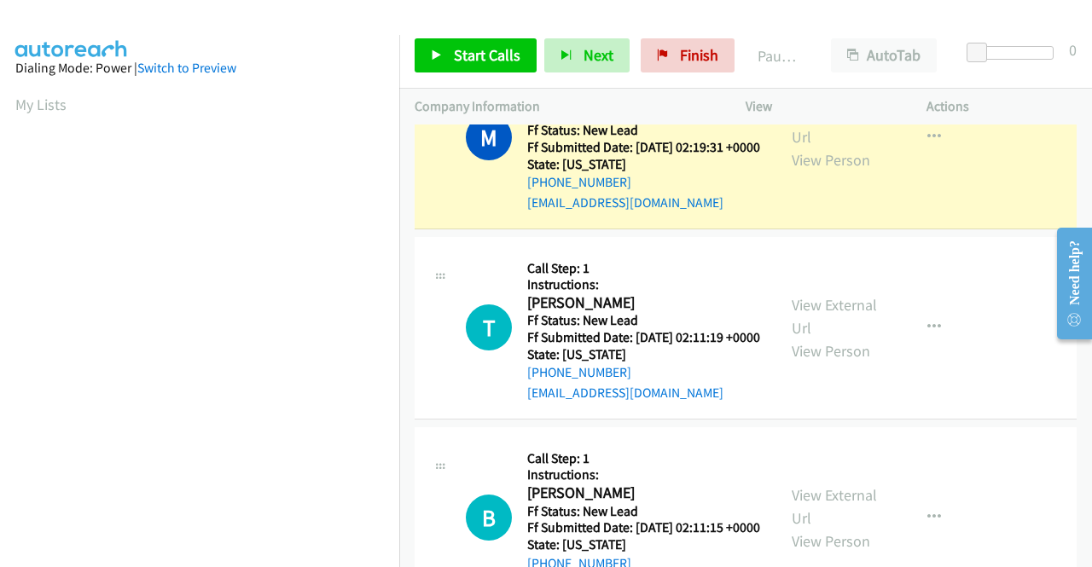
scroll to position [389, 0]
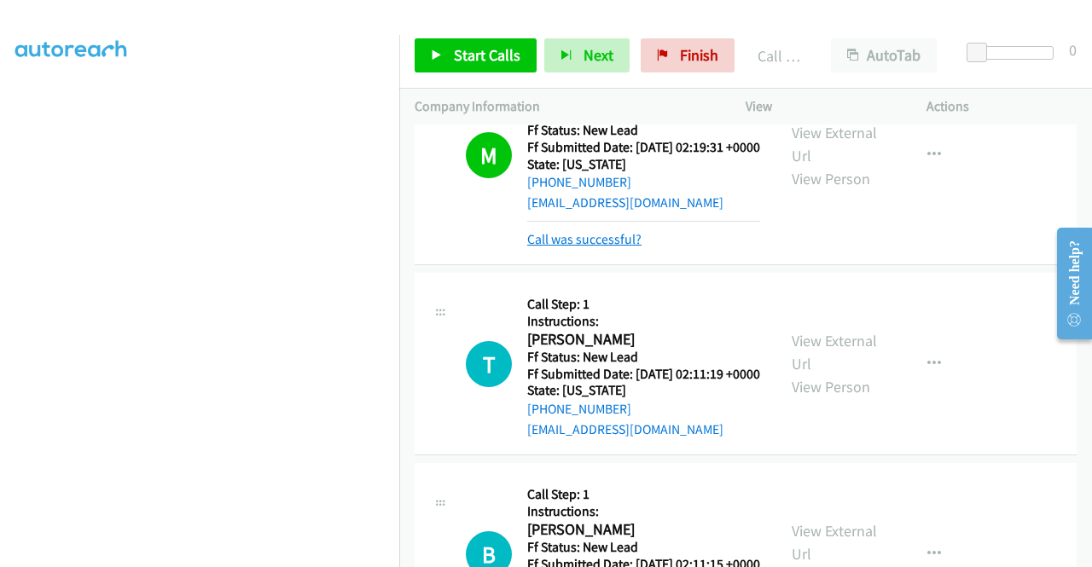
click at [611, 247] on link "Call was successful?" at bounding box center [584, 239] width 114 height 16
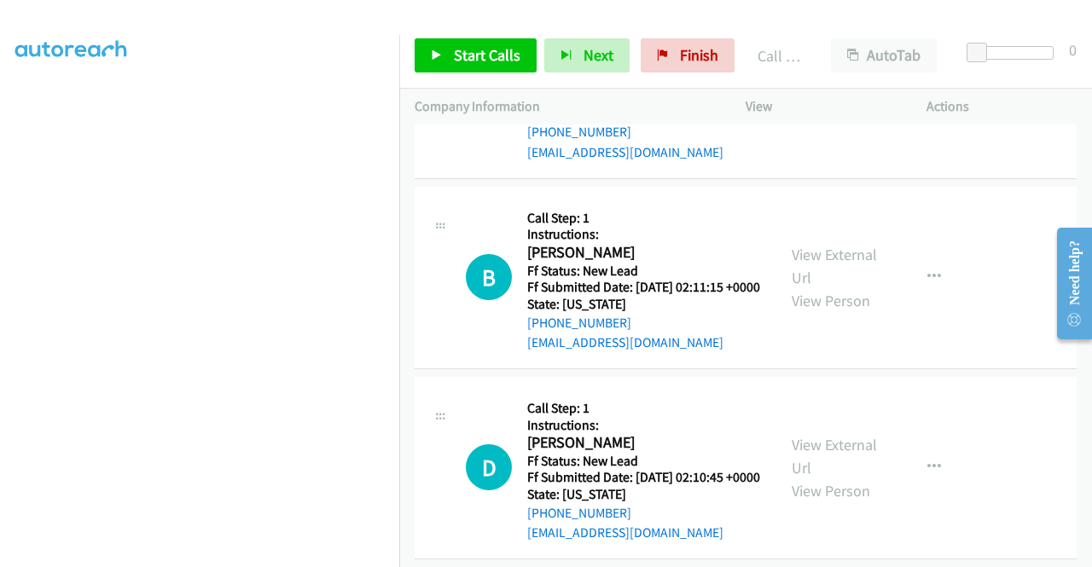
scroll to position [3996, 0]
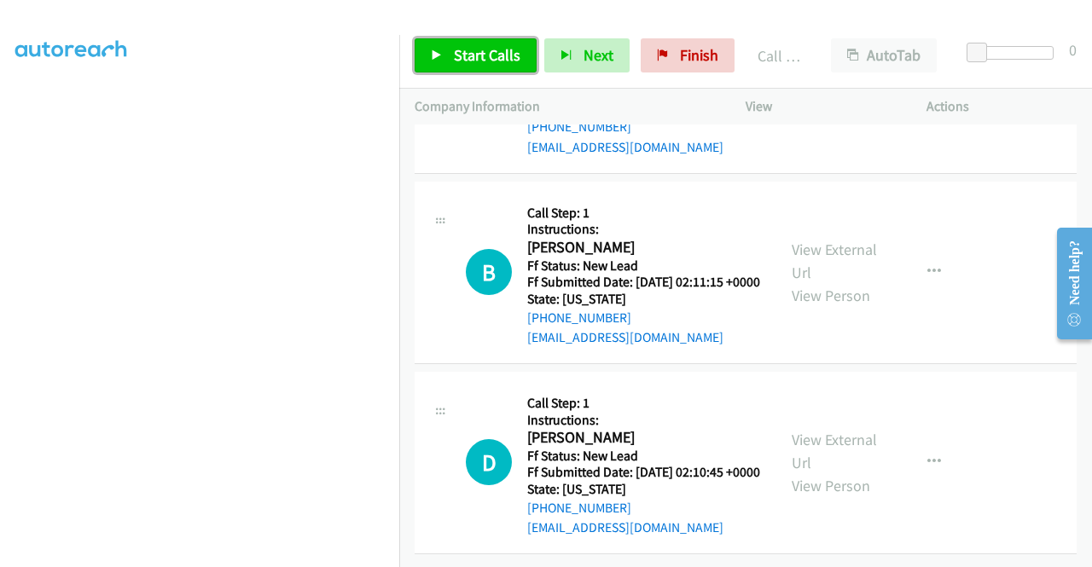
click at [497, 50] on span "Start Calls" at bounding box center [487, 55] width 67 height 20
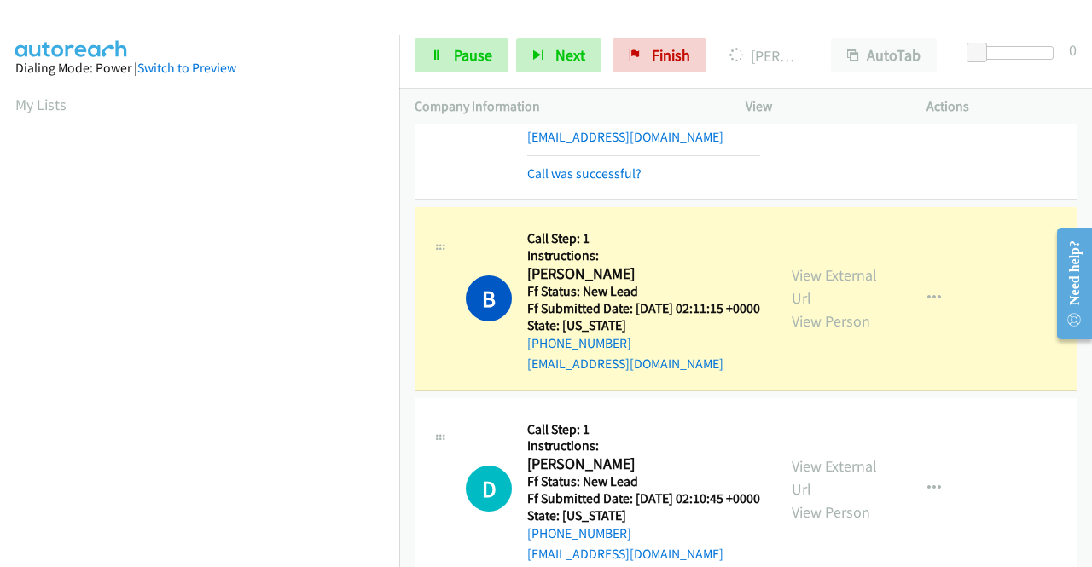
scroll to position [389, 0]
drag, startPoint x: 555, startPoint y: 485, endPoint x: 558, endPoint y: 474, distance: 11.4
click at [555, 182] on link "Call was successful?" at bounding box center [584, 174] width 114 height 16
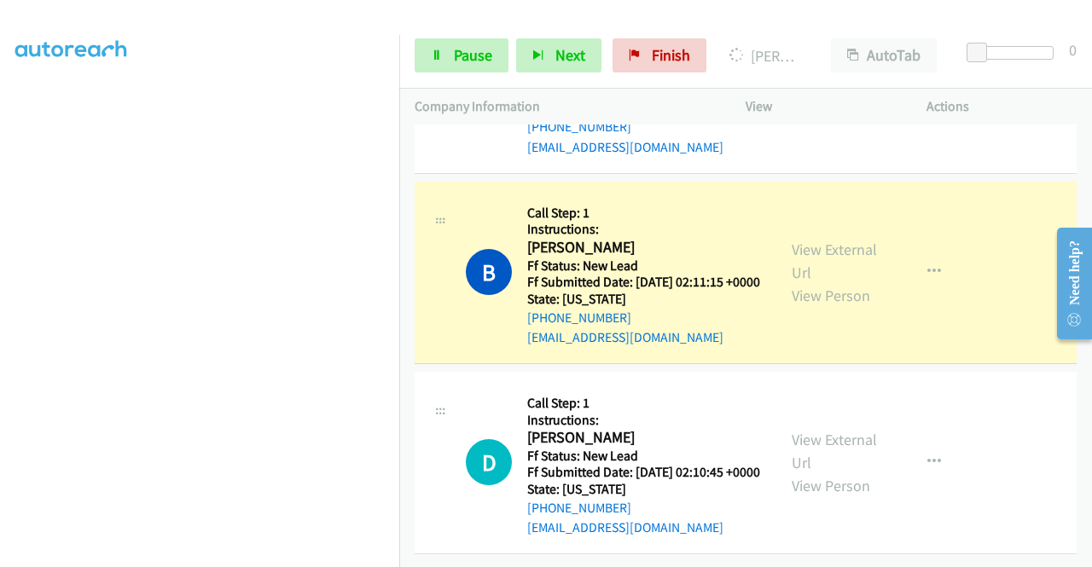
scroll to position [0, 0]
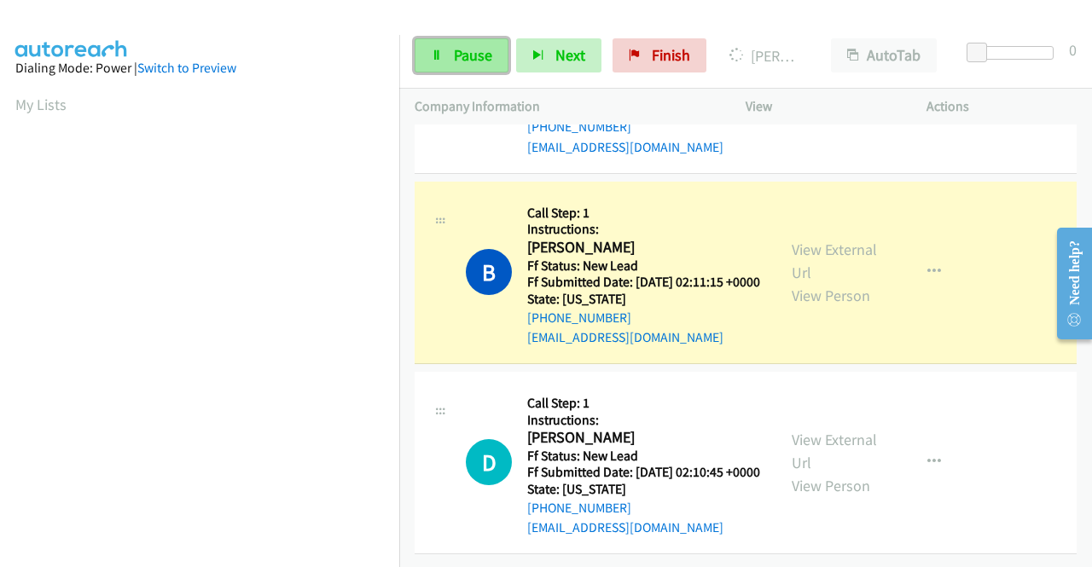
click at [468, 57] on span "Pause" at bounding box center [473, 55] width 38 height 20
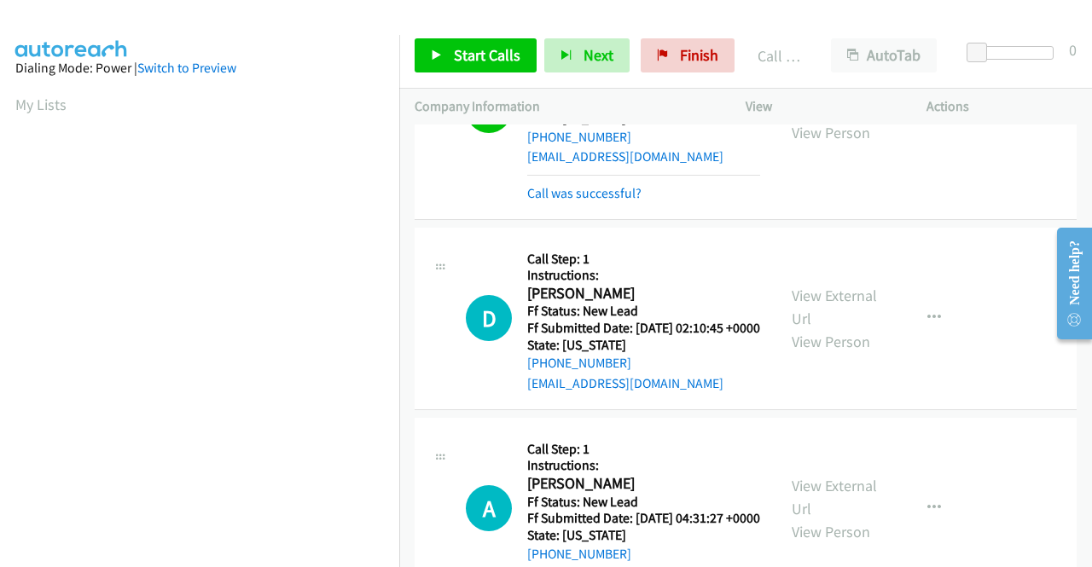
scroll to position [389, 0]
click at [610, 201] on link "Call was successful?" at bounding box center [584, 193] width 114 height 16
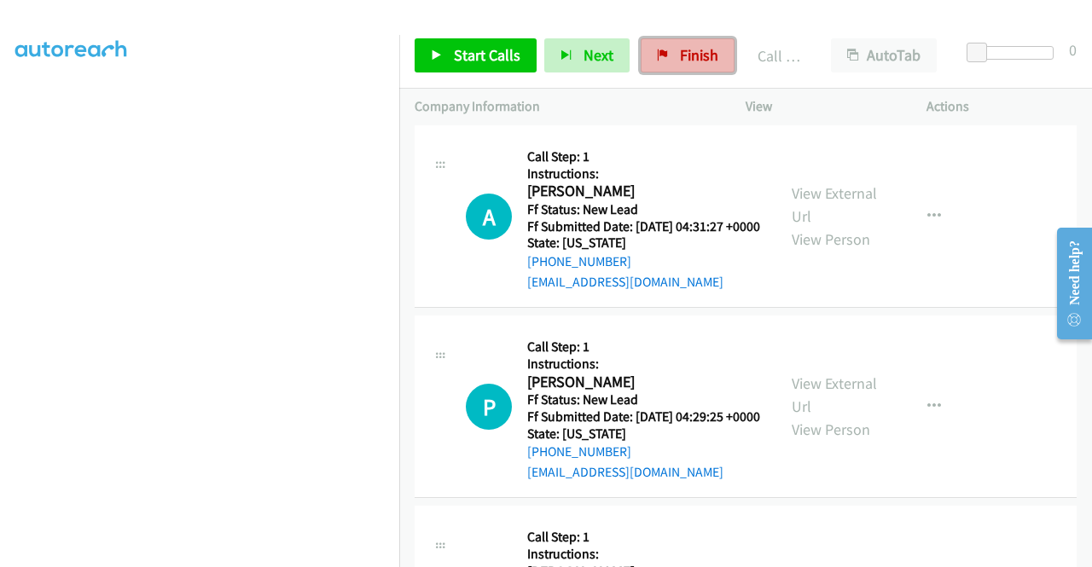
click at [672, 62] on link "Finish" at bounding box center [688, 55] width 94 height 34
